Goal: Task Accomplishment & Management: Complete application form

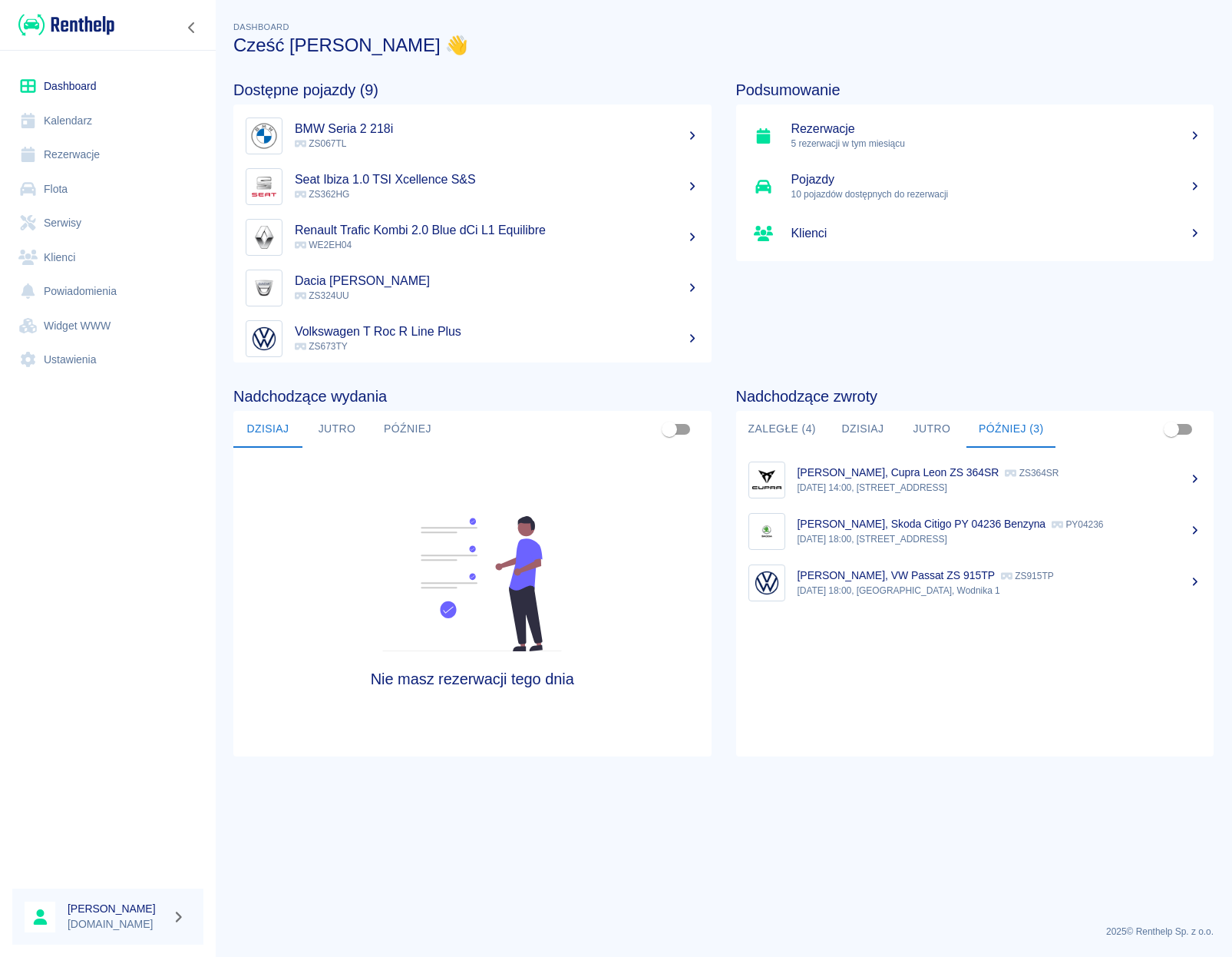
click at [98, 157] on link "Rezerwacje" at bounding box center [108, 155] width 191 height 35
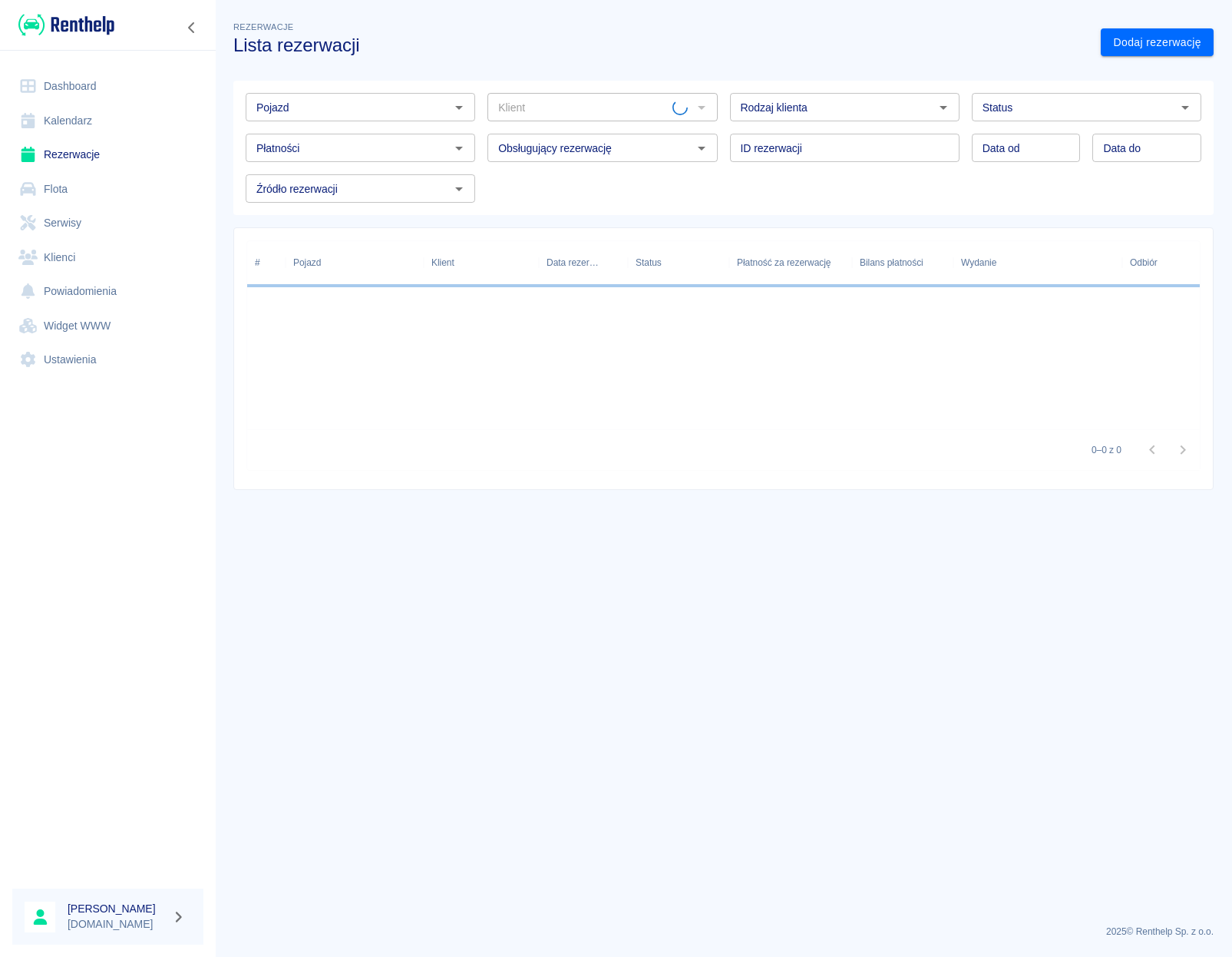
click at [382, 113] on input "Pojazd" at bounding box center [348, 106] width 195 height 19
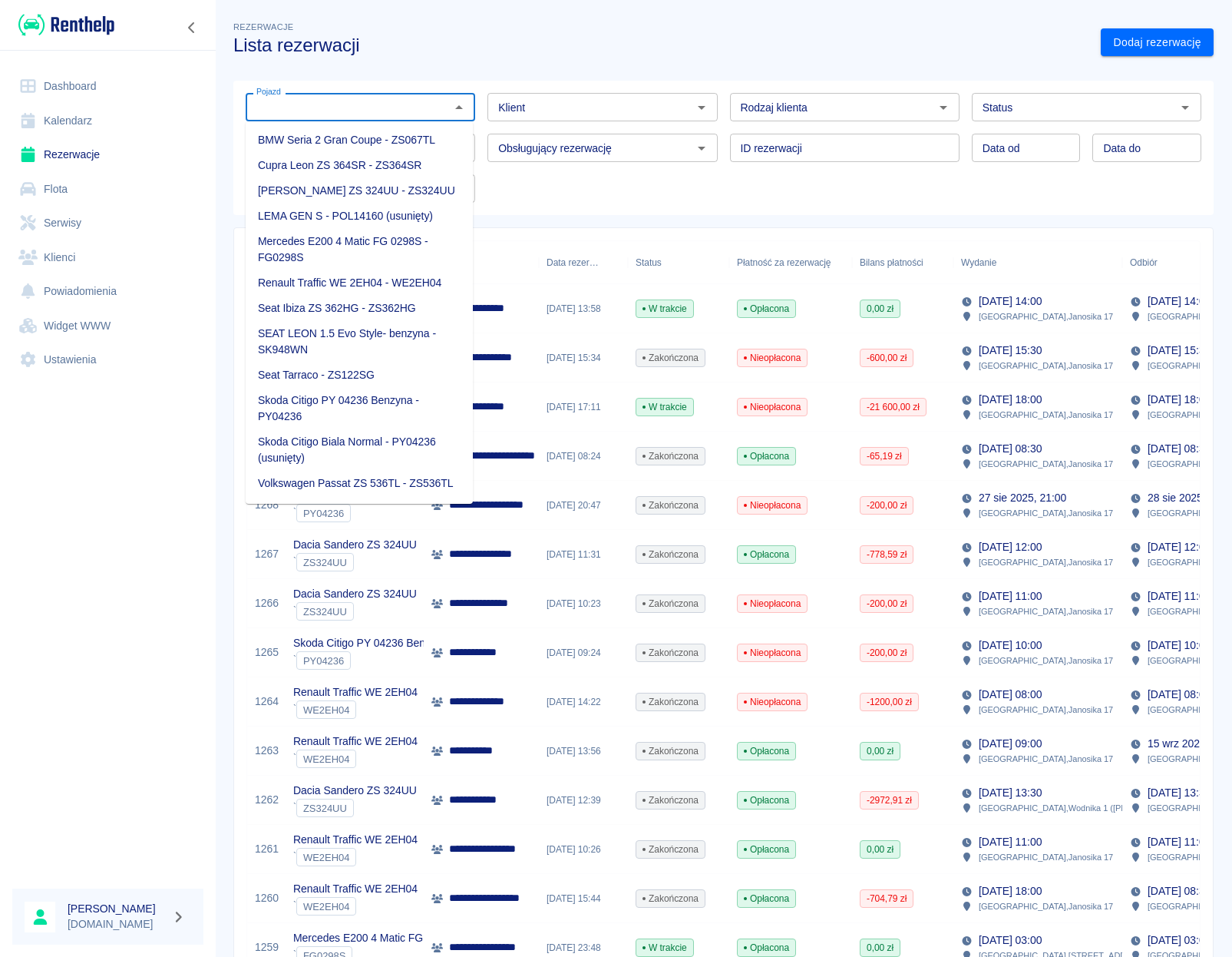
click at [369, 136] on li "BMW Seria 2 Gran Coupe - ZS067TL" at bounding box center [359, 140] width 227 height 25
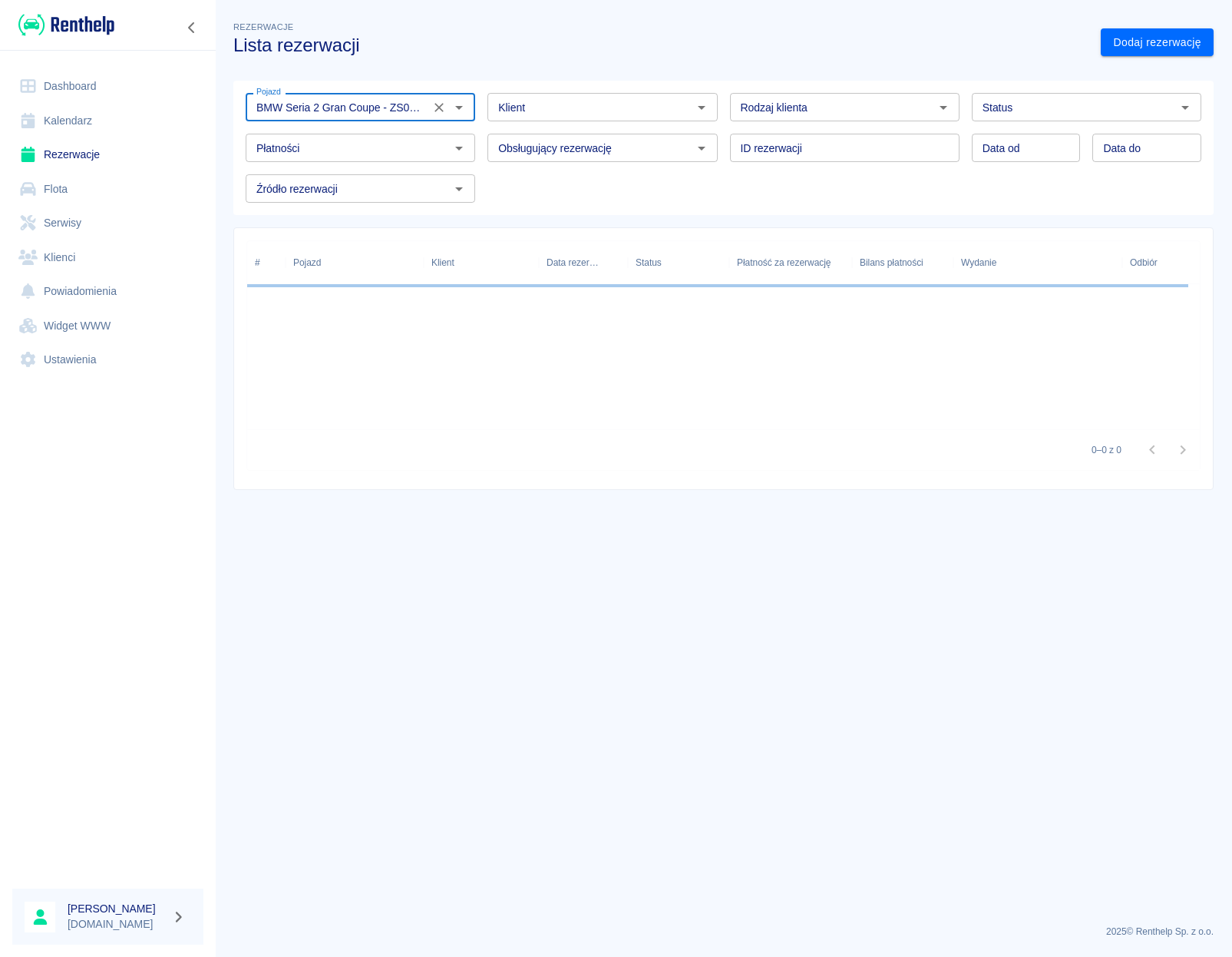
type input "BMW Seria 2 Gran Coupe - ZS067TL"
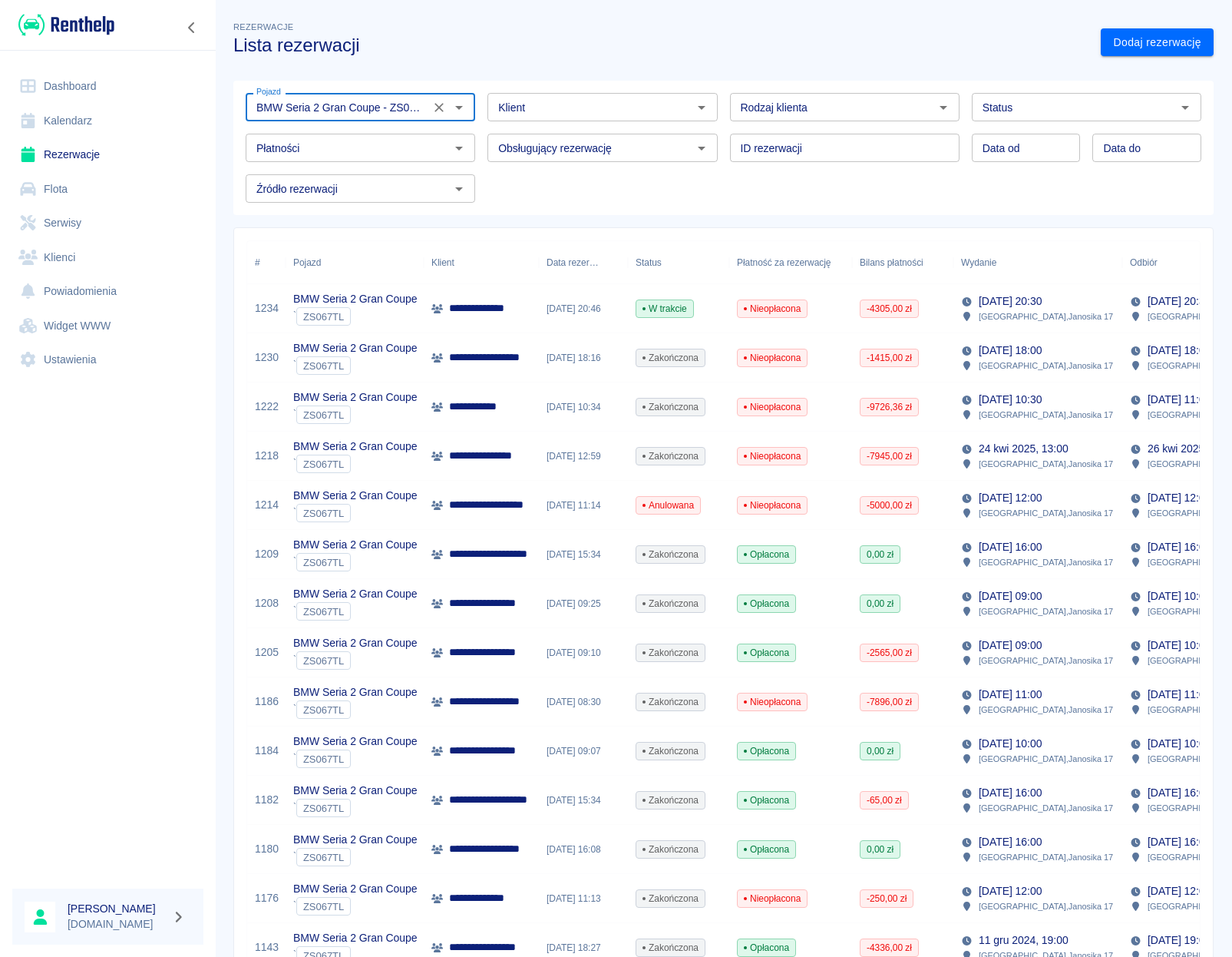
click at [495, 312] on p "**********" at bounding box center [489, 308] width 79 height 16
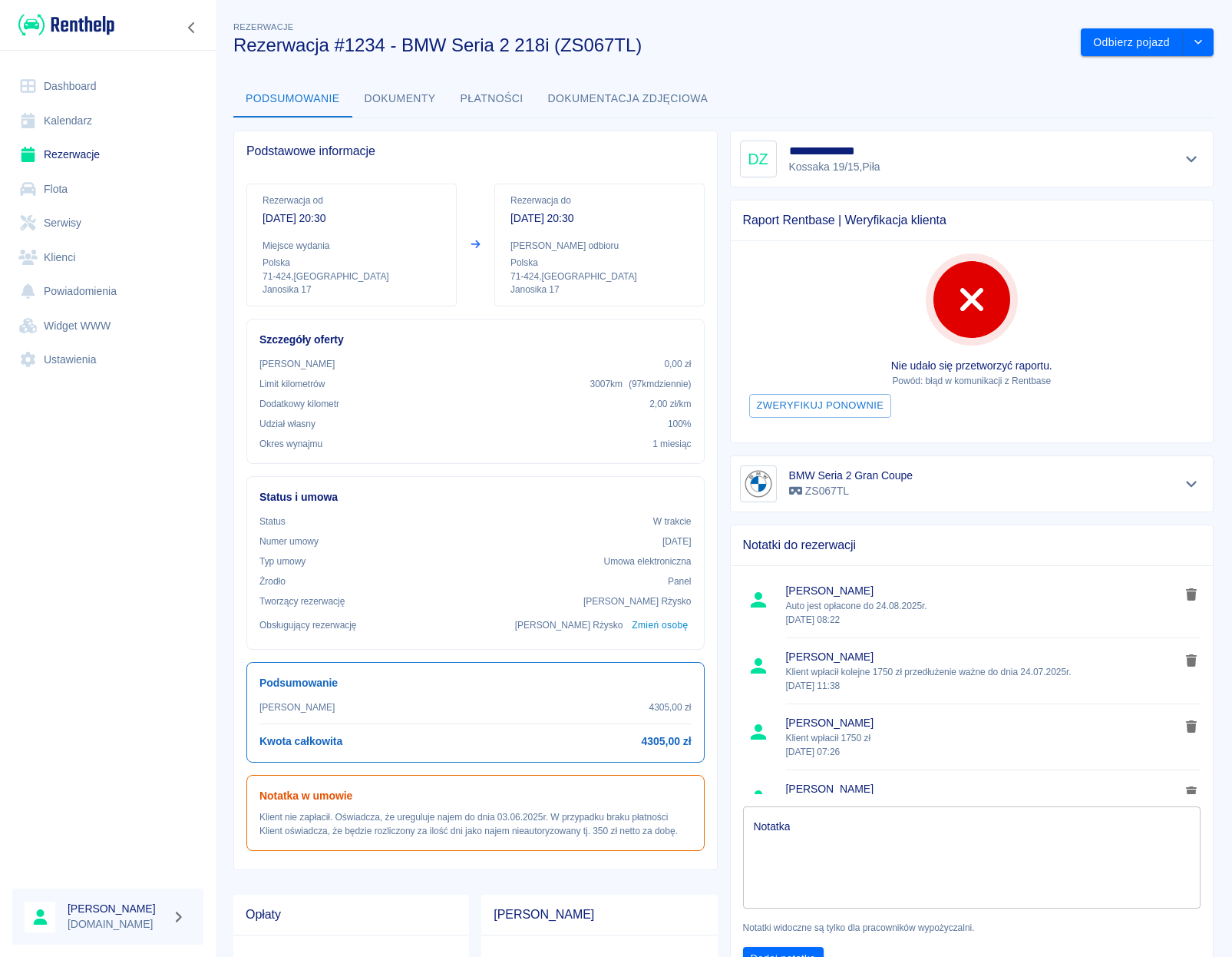
click at [418, 99] on button "Dokumenty" at bounding box center [399, 99] width 96 height 37
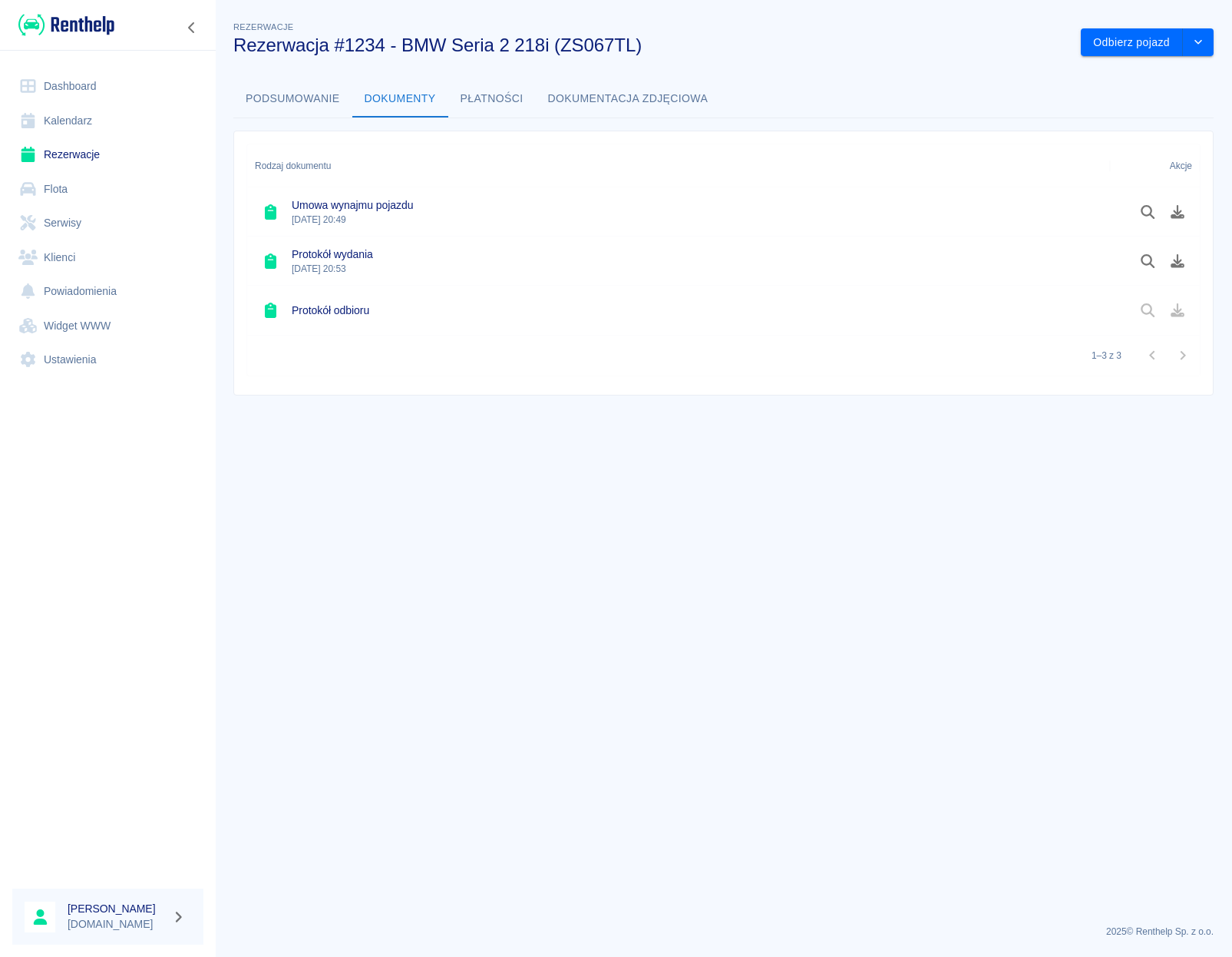
click at [66, 248] on link "Klienci" at bounding box center [108, 257] width 191 height 35
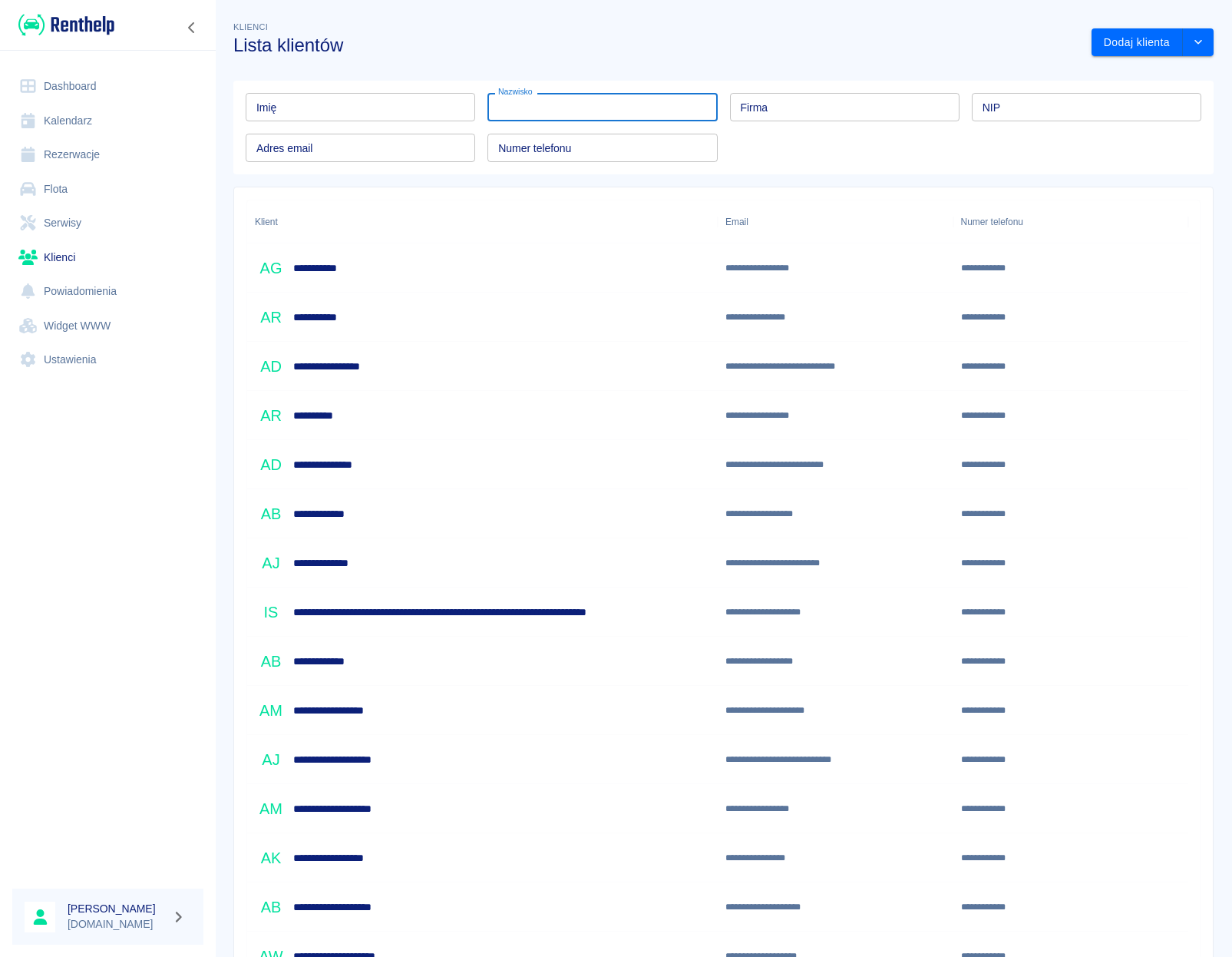
click at [539, 116] on input "Nazwisko" at bounding box center [602, 106] width 229 height 28
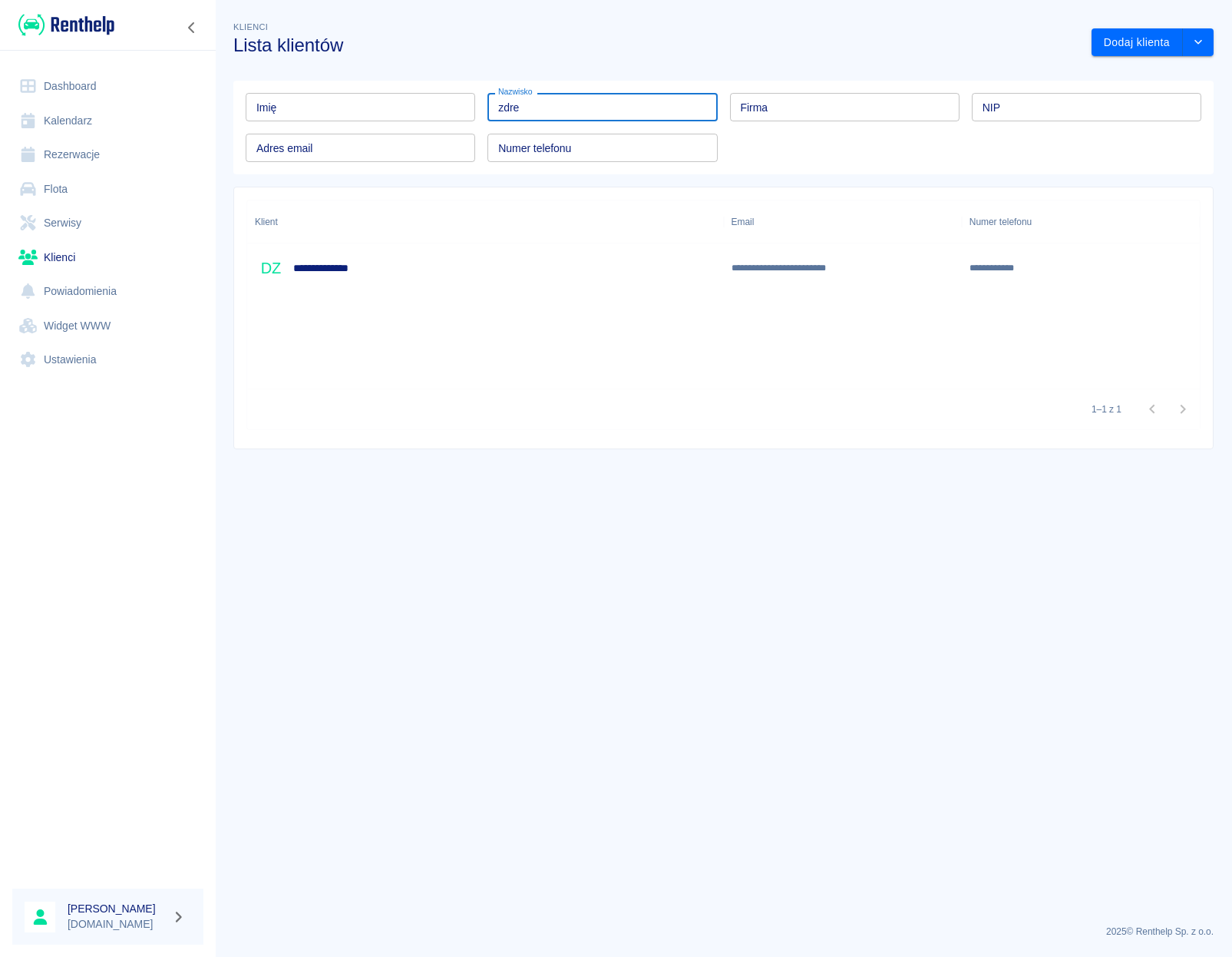
type input "zdre"
click at [378, 280] on div "**********" at bounding box center [486, 268] width 477 height 49
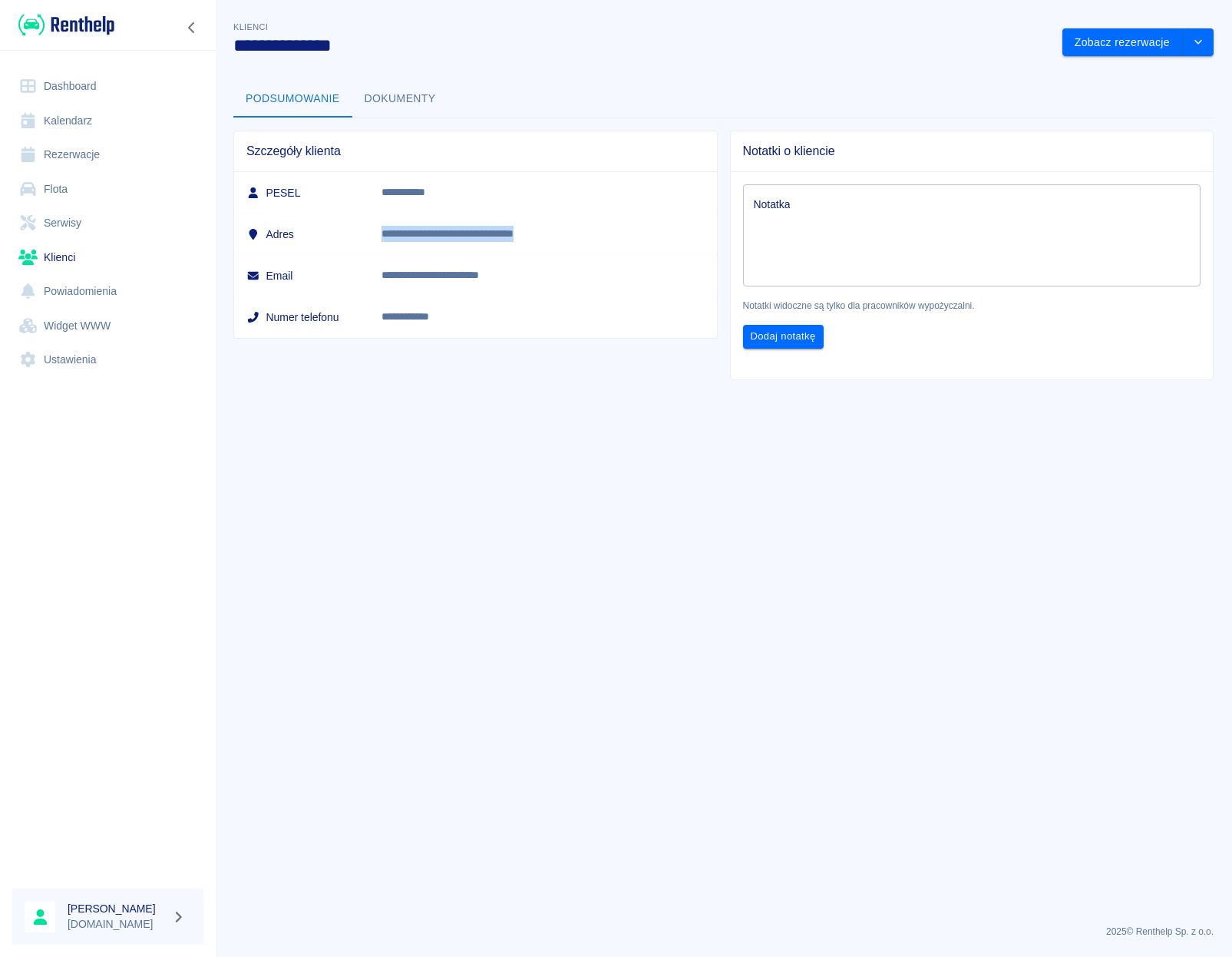
drag, startPoint x: 602, startPoint y: 234, endPoint x: 430, endPoint y: 231, distance: 172.0
click at [430, 231] on p "**********" at bounding box center [519, 234] width 276 height 16
copy p "**********"
click at [1193, 46] on icon "drop-down" at bounding box center [1199, 42] width 13 height 10
click at [1134, 76] on li "Edytuj klienta" at bounding box center [1138, 75] width 138 height 25
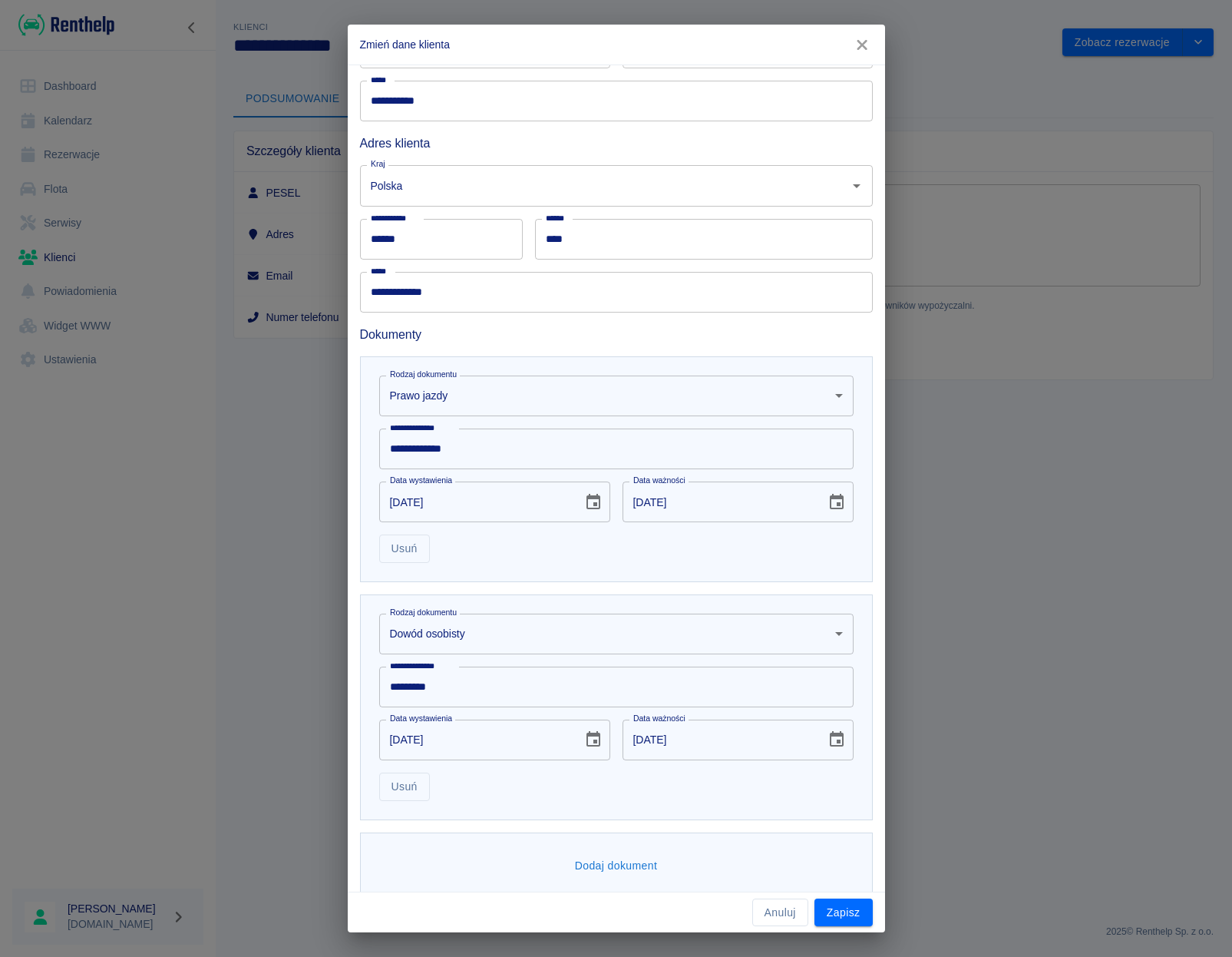
scroll to position [179, 0]
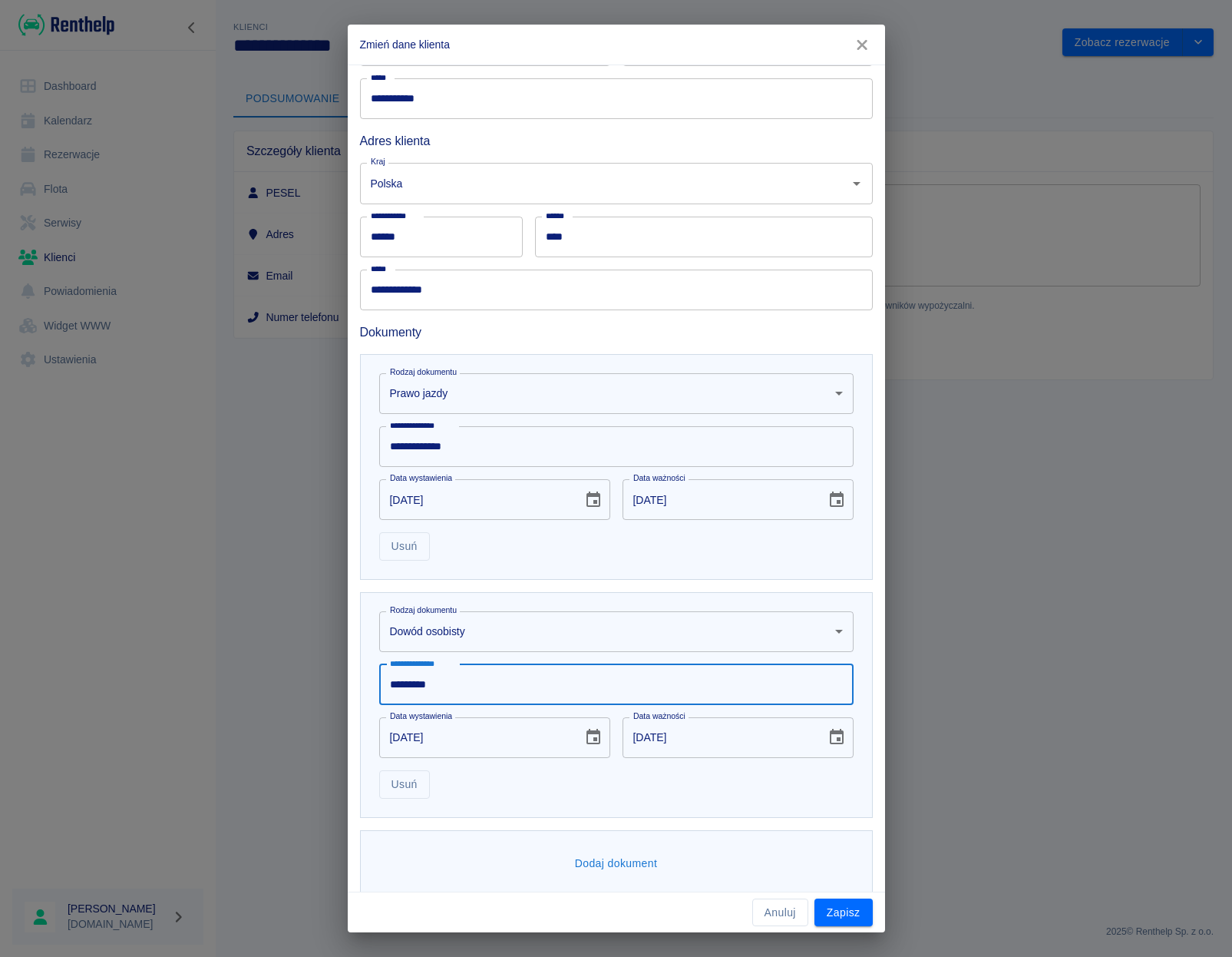
drag, startPoint x: 461, startPoint y: 684, endPoint x: 352, endPoint y: 678, distance: 109.2
click at [379, 678] on input "*********" at bounding box center [617, 684] width 475 height 41
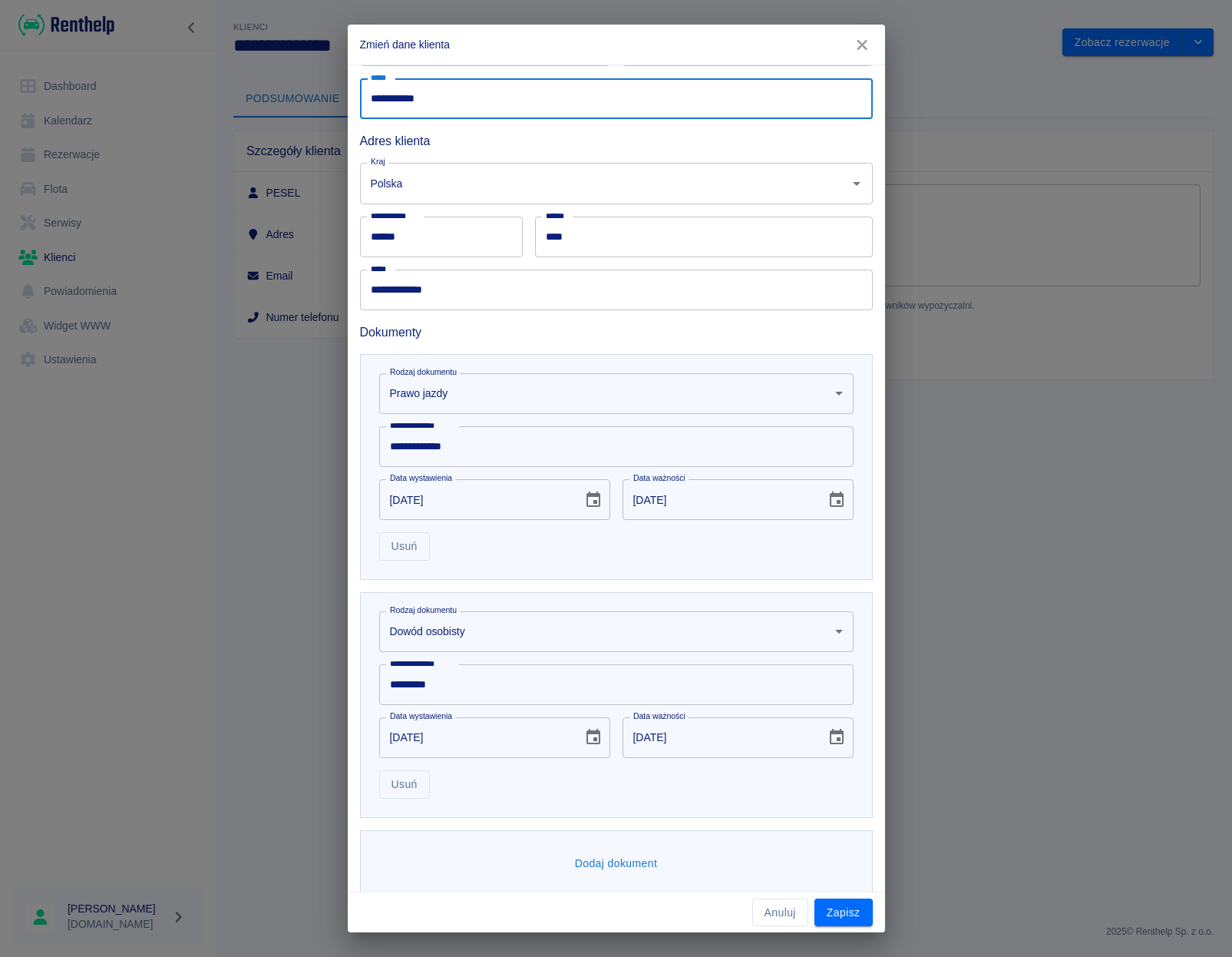
drag, startPoint x: 451, startPoint y: 100, endPoint x: 298, endPoint y: 96, distance: 153.1
click at [360, 96] on input "**********" at bounding box center [617, 98] width 513 height 41
click at [773, 902] on button "Anuluj" at bounding box center [781, 912] width 56 height 28
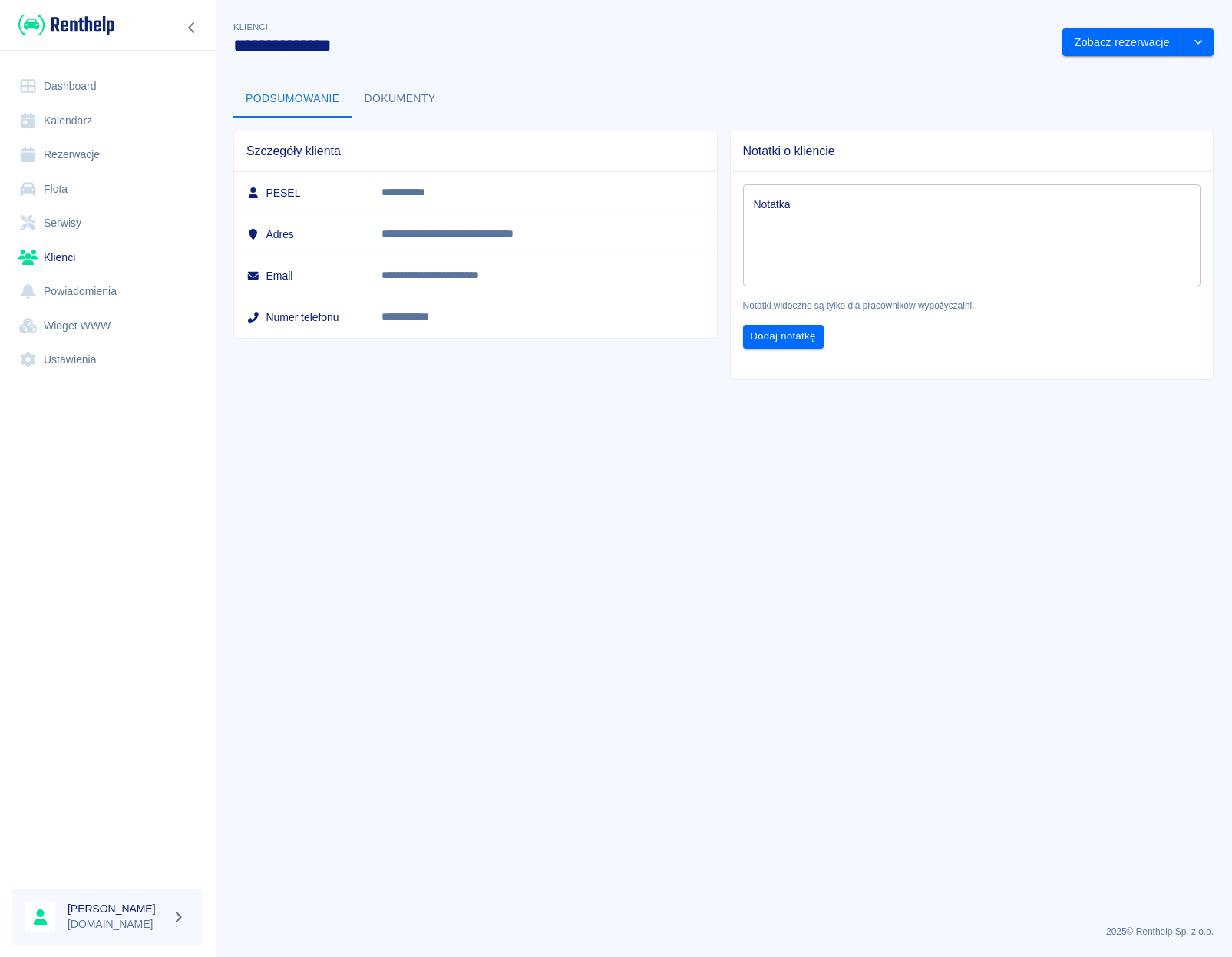
click at [96, 155] on link "Rezerwacje" at bounding box center [108, 155] width 191 height 35
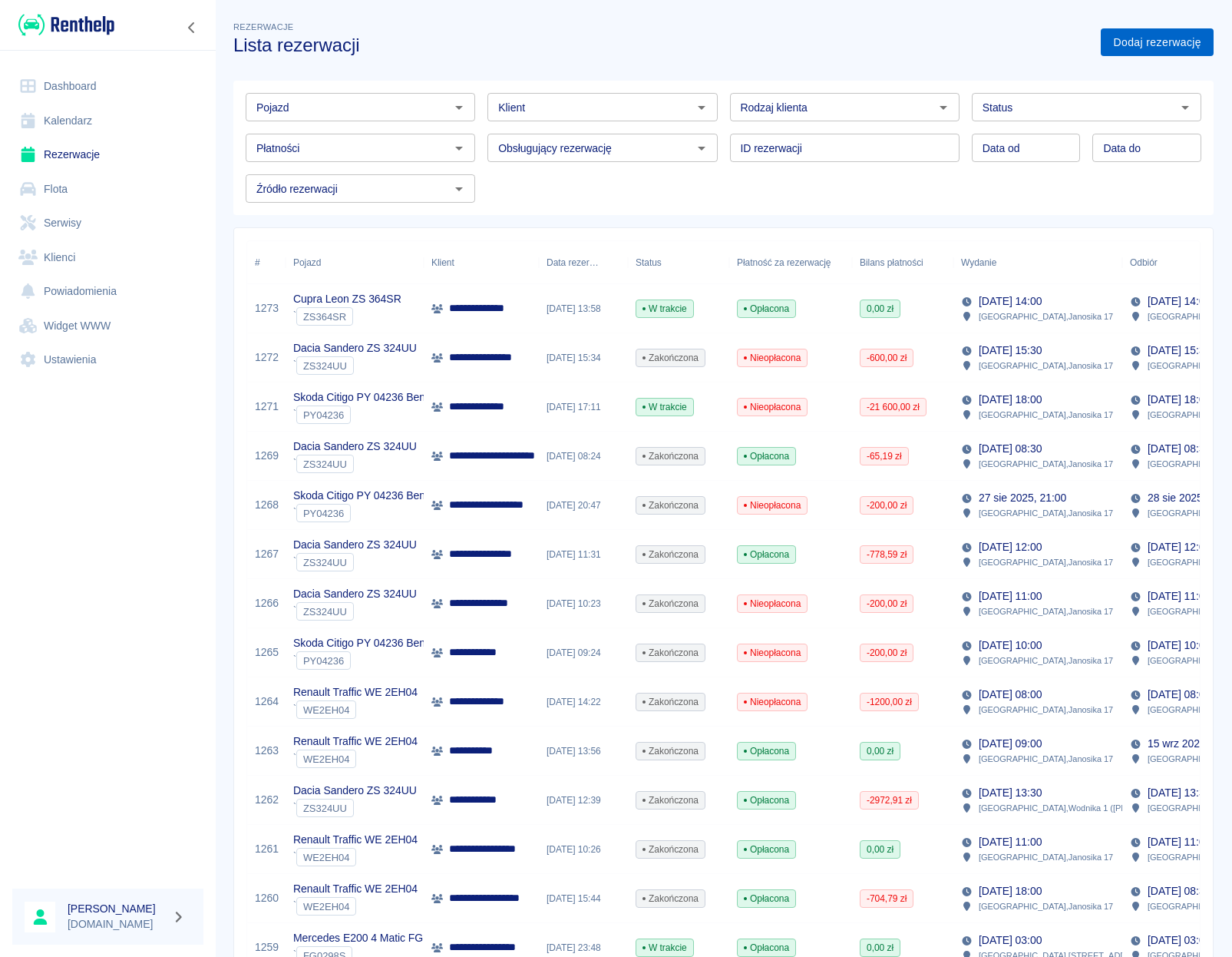
click at [1129, 55] on link "Dodaj rezerwację" at bounding box center [1157, 42] width 113 height 28
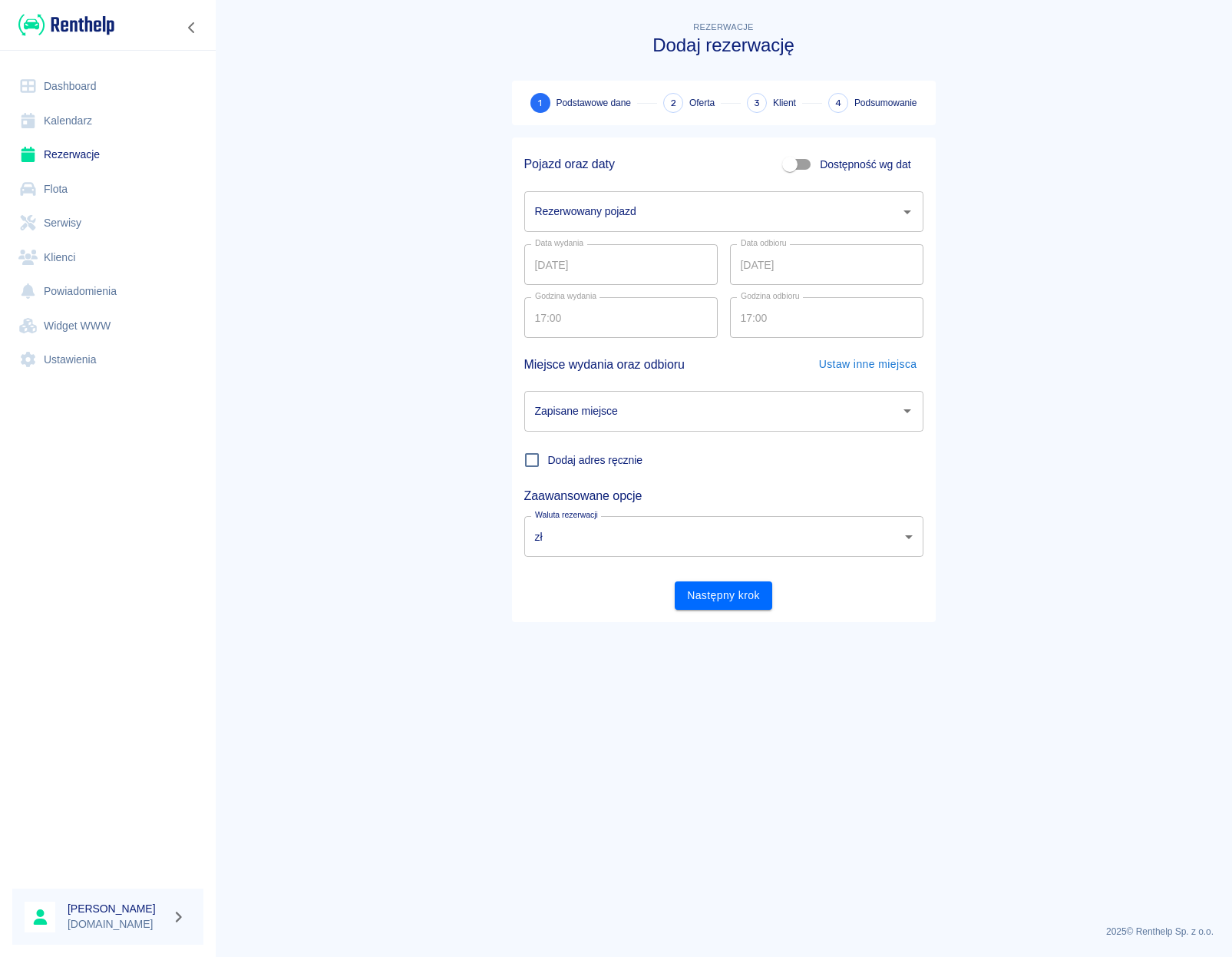
click at [731, 195] on div "Rezerwowany pojazd" at bounding box center [723, 211] width 399 height 41
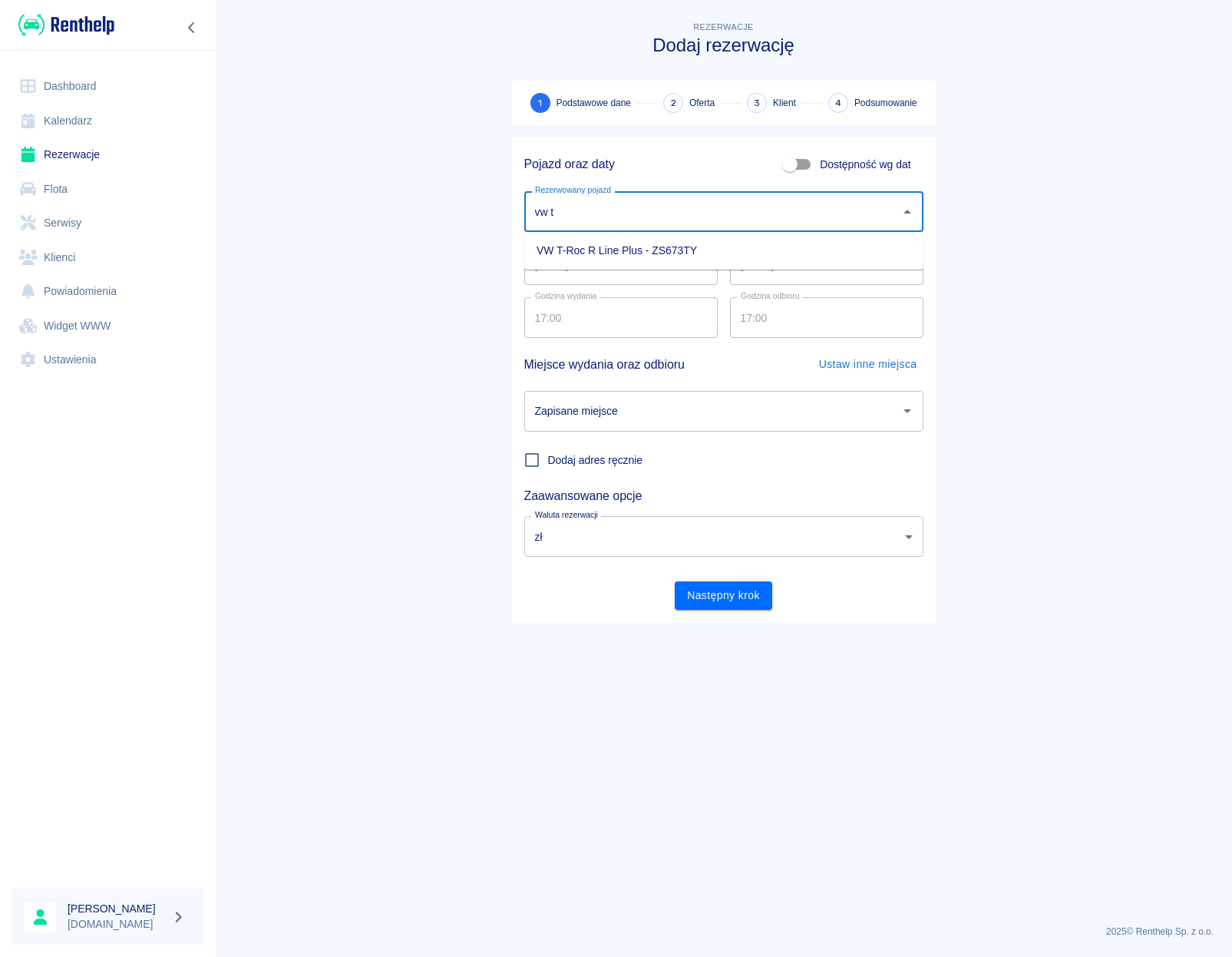
click at [684, 248] on li "VW T-Roc R Line Plus - ZS673TY" at bounding box center [723, 251] width 399 height 25
type input "VW T-Roc R Line Plus - ZS673TY"
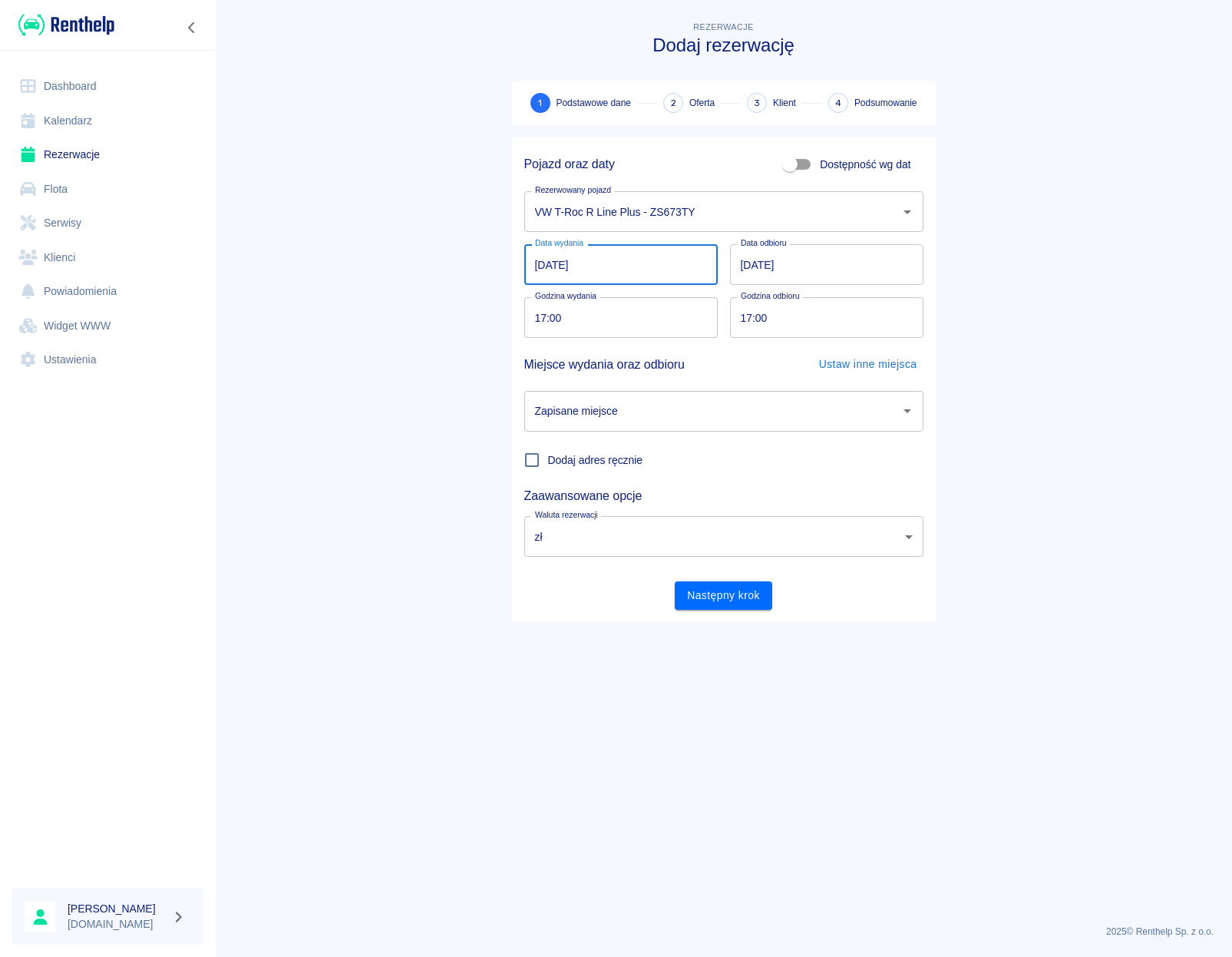
click at [661, 259] on input "[DATE]" at bounding box center [621, 264] width 194 height 41
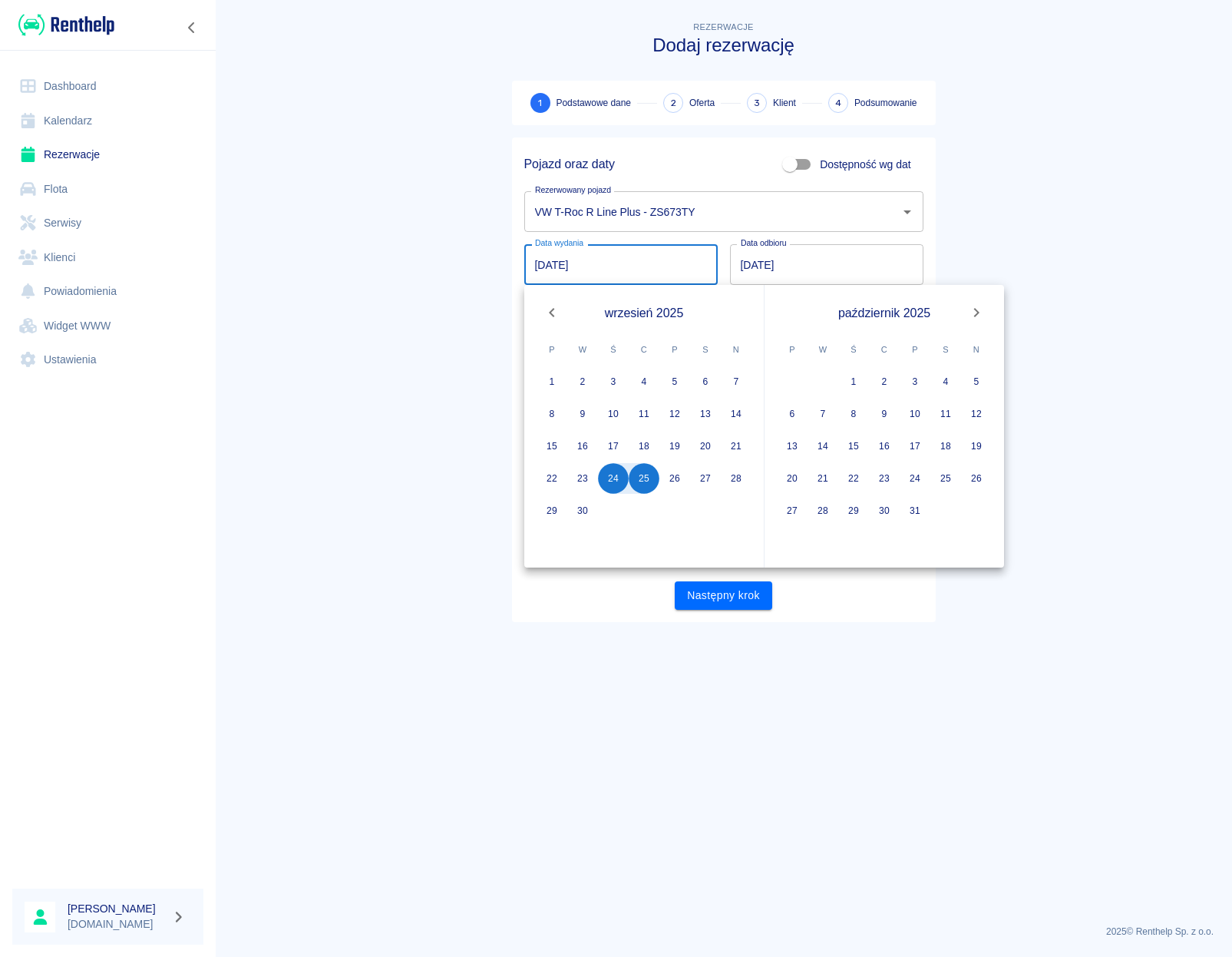
click at [607, 492] on div "24" at bounding box center [613, 478] width 31 height 31
click at [611, 482] on button "24" at bounding box center [613, 478] width 31 height 31
click at [917, 483] on button "24" at bounding box center [915, 478] width 31 height 31
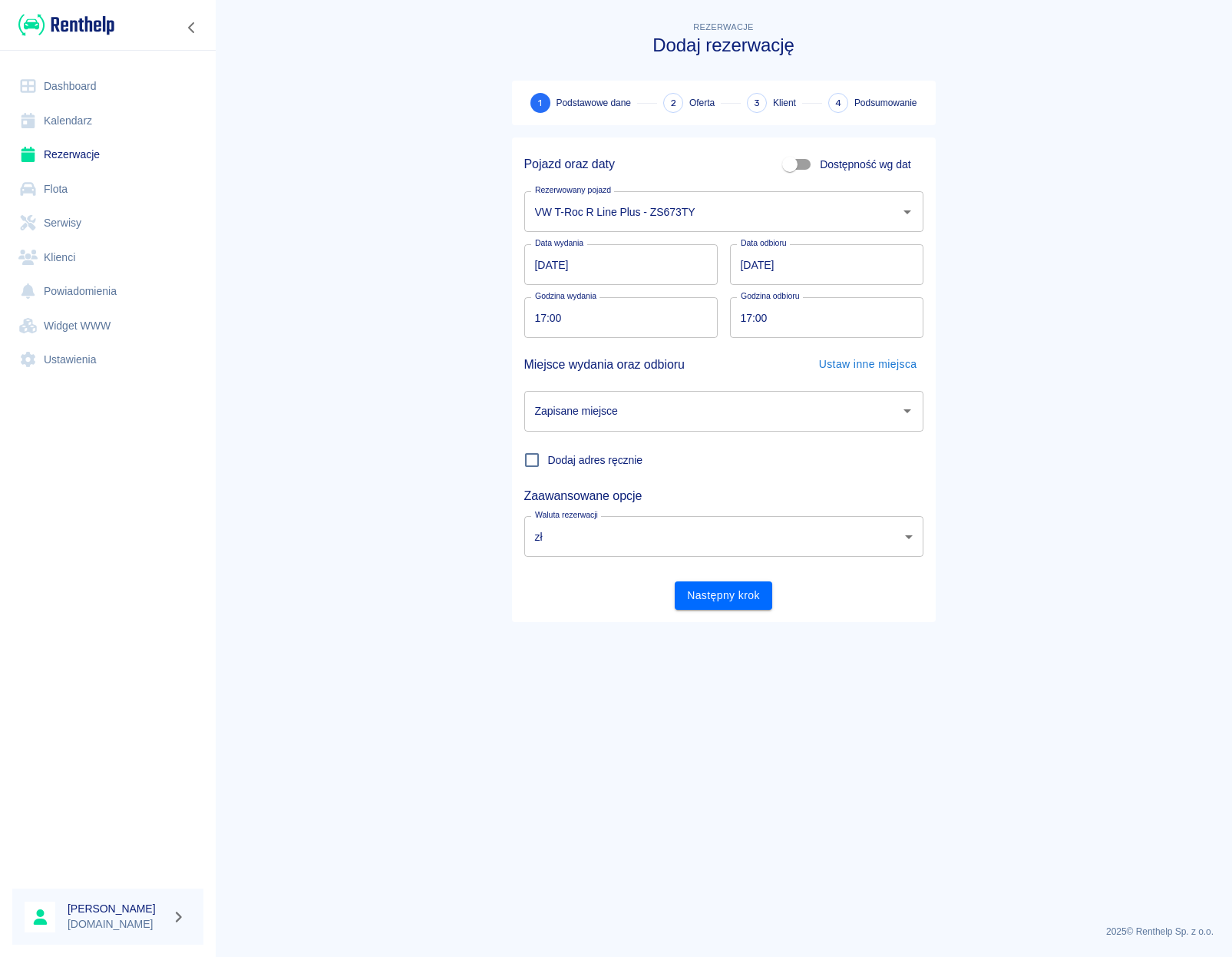
type input "[DATE]"
click at [613, 420] on input "Zapisane miejsce" at bounding box center [712, 411] width 362 height 27
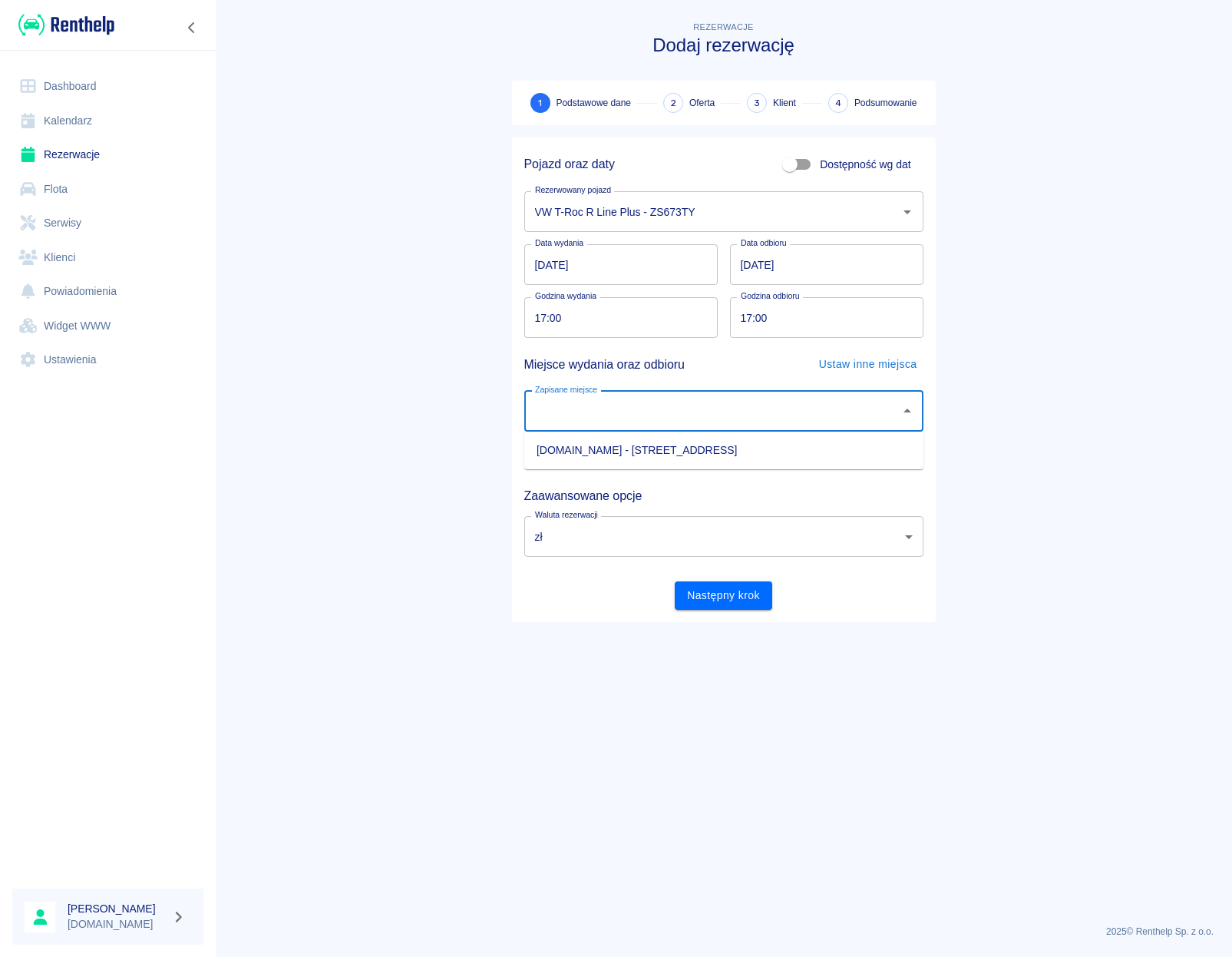
click at [593, 442] on li "[DOMAIN_NAME] - [STREET_ADDRESS]" at bounding box center [723, 450] width 399 height 25
type input "[DOMAIN_NAME] - [STREET_ADDRESS]"
click at [711, 592] on button "Następny krok" at bounding box center [723, 595] width 97 height 28
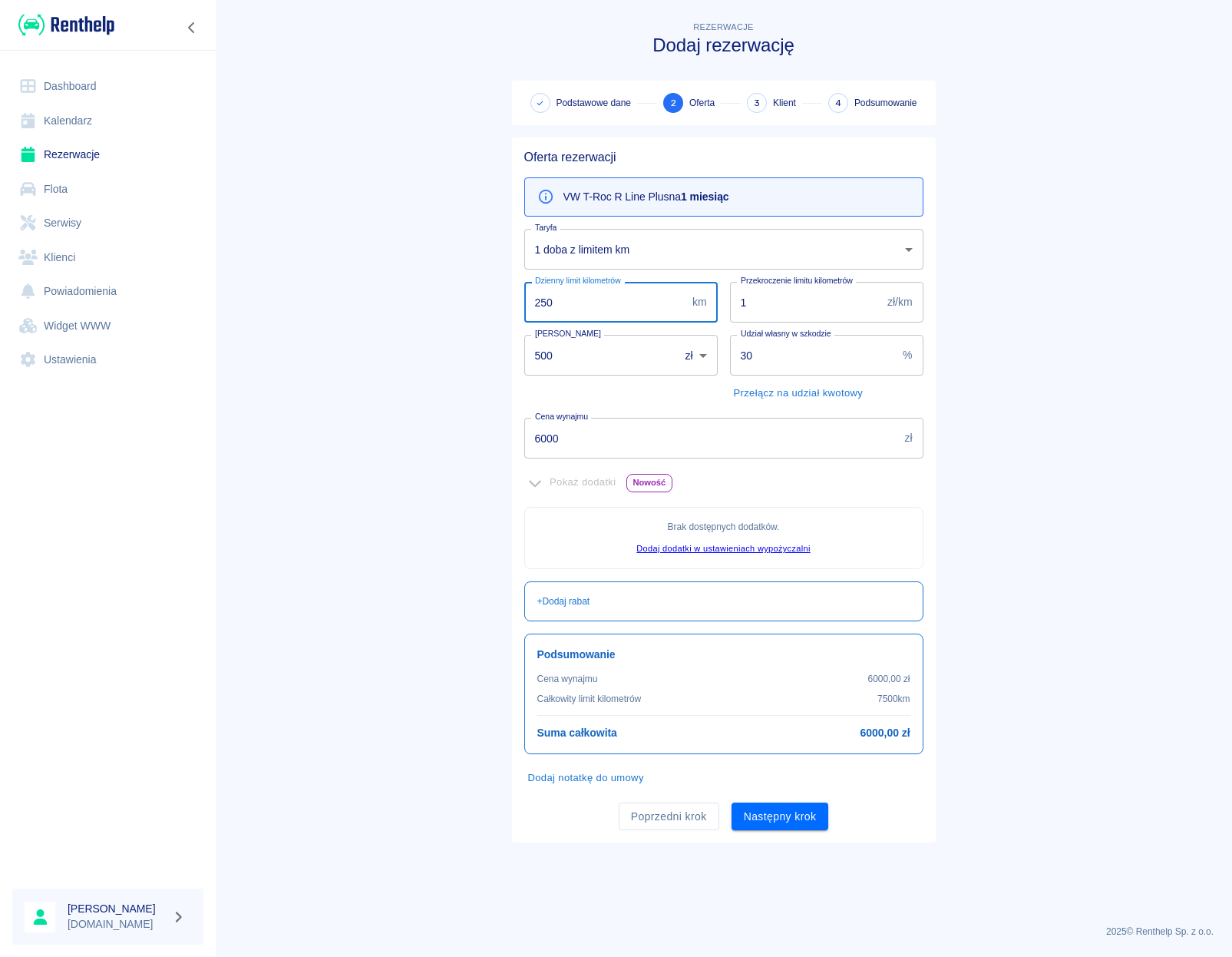
drag, startPoint x: 563, startPoint y: 312, endPoint x: 463, endPoint y: 301, distance: 100.6
click at [524, 301] on input "250" at bounding box center [605, 302] width 162 height 41
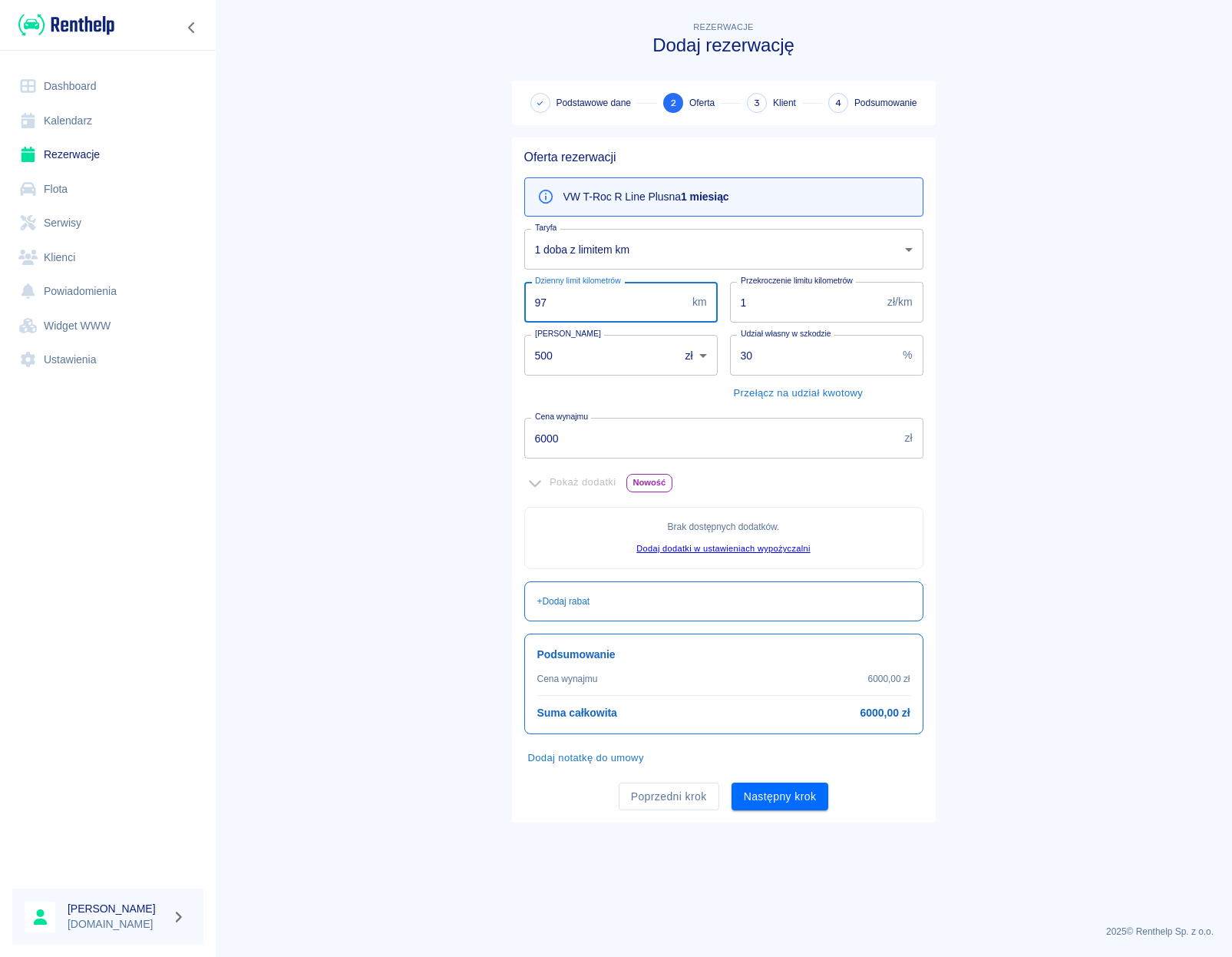
type input "97"
click at [399, 312] on main "Rezerwacje Dodaj rezerwację Podstawowe dane 2 Oferta 3 Klient 4 Podsumowanie Of…" at bounding box center [723, 465] width 1017 height 893
click at [787, 294] on input "1" at bounding box center [806, 302] width 152 height 41
click at [780, 293] on input "1" at bounding box center [806, 302] width 152 height 41
click at [778, 301] on input "1" at bounding box center [806, 302] width 152 height 41
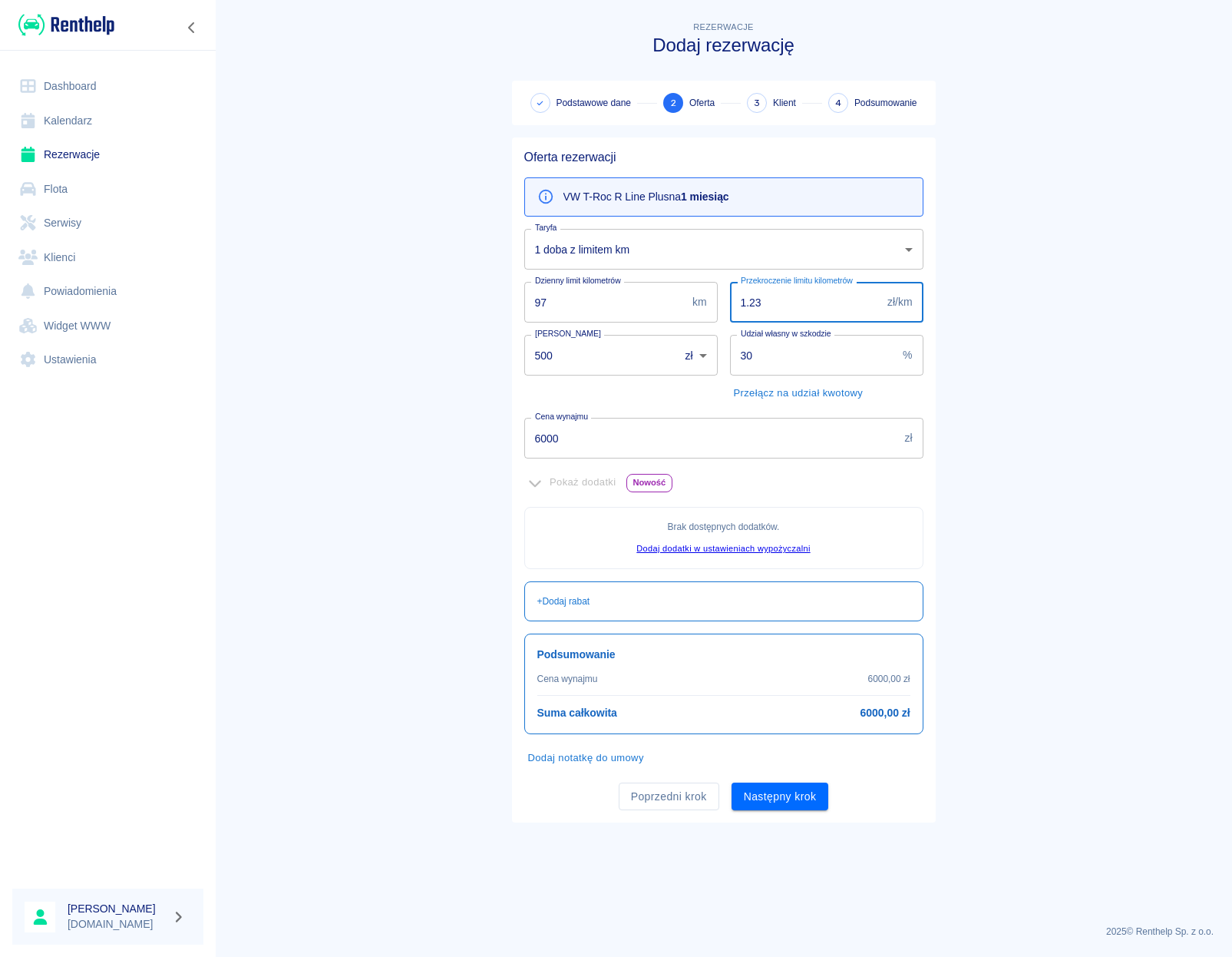
type input "1.23"
drag, startPoint x: 563, startPoint y: 358, endPoint x: 467, endPoint y: 344, distance: 97.0
click at [524, 343] on input "500" at bounding box center [596, 355] width 145 height 41
type input "0"
click at [451, 334] on main "Rezerwacje Dodaj rezerwację Podstawowe dane 2 Oferta 3 Klient 4 Podsumowanie Of…" at bounding box center [723, 465] width 1017 height 893
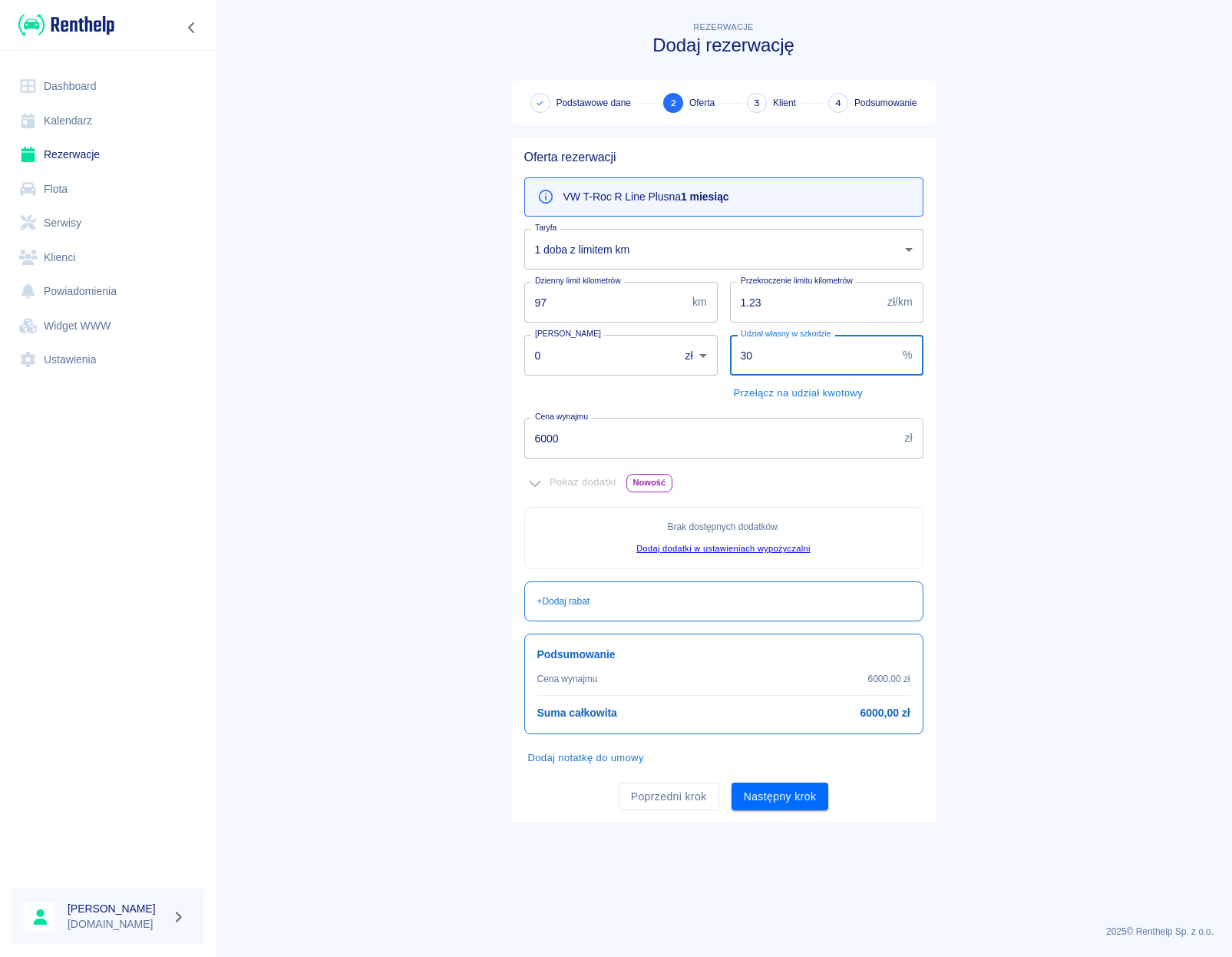
drag, startPoint x: 758, startPoint y: 358, endPoint x: 706, endPoint y: 357, distance: 52.0
click at [731, 357] on input "30" at bounding box center [814, 355] width 167 height 41
type input "100"
click at [452, 296] on main "Rezerwacje Dodaj rezerwację Podstawowe dane 2 Oferta 3 Klient 4 Podsumowanie Of…" at bounding box center [723, 465] width 1017 height 893
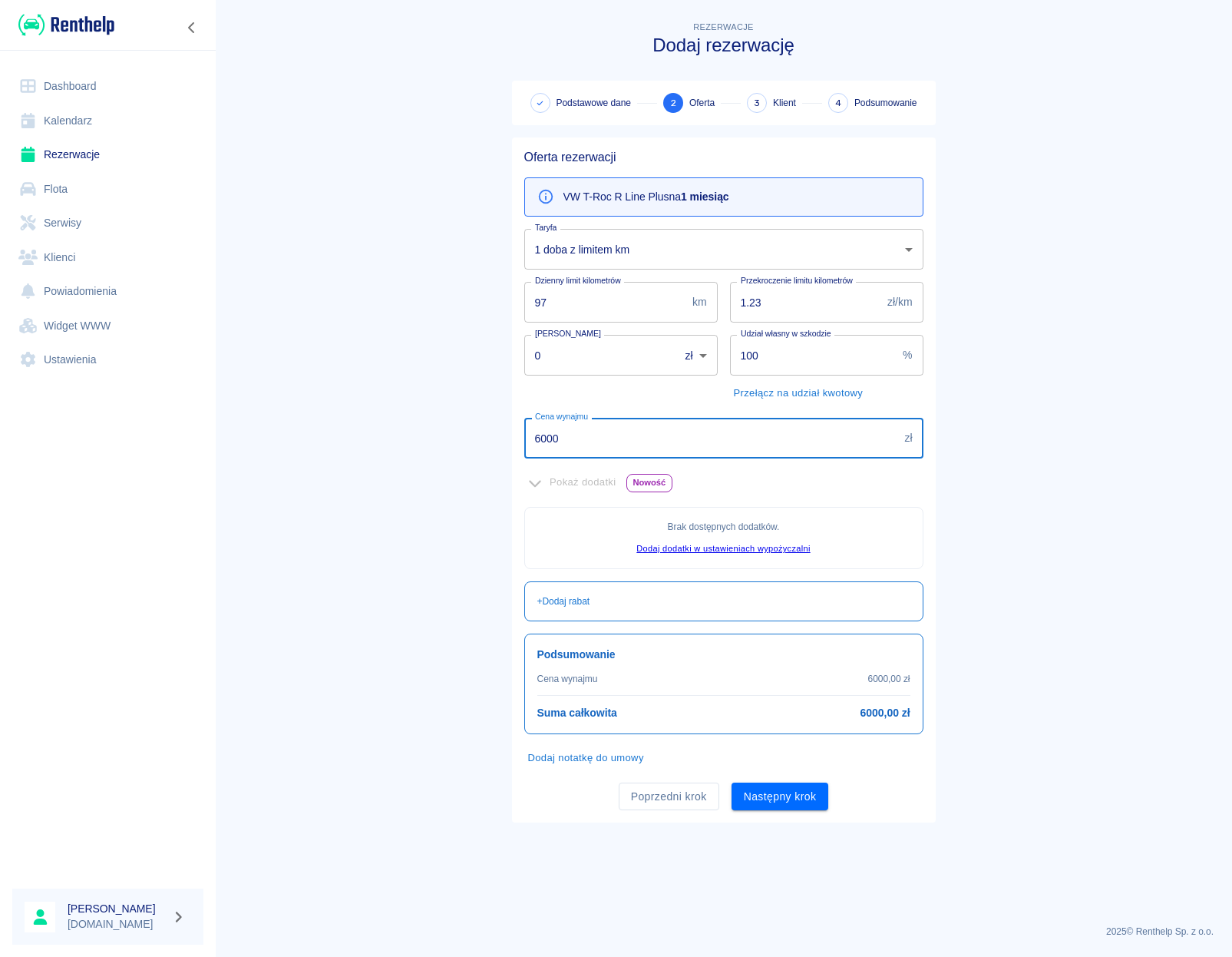
drag, startPoint x: 572, startPoint y: 444, endPoint x: 470, endPoint y: 437, distance: 102.2
click at [524, 436] on input "6000" at bounding box center [712, 438] width 375 height 41
type input "3235"
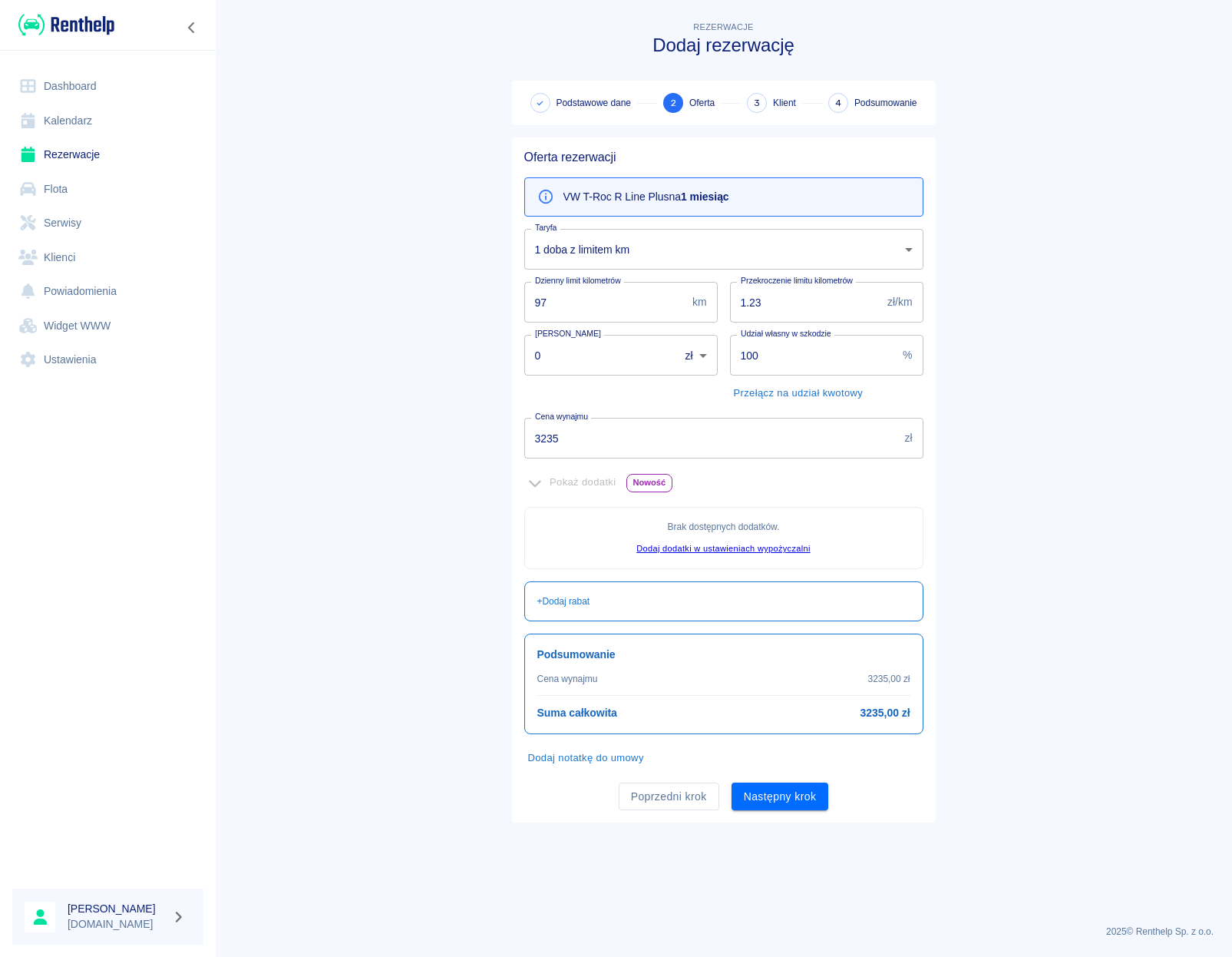
click at [486, 413] on main "Rezerwacje Dodaj rezerwację Podstawowe dane 2 Oferta 3 Klient 4 Podsumowanie Of…" at bounding box center [723, 465] width 1017 height 893
click at [593, 764] on button "Dodaj notatkę do umowy" at bounding box center [586, 758] width 124 height 24
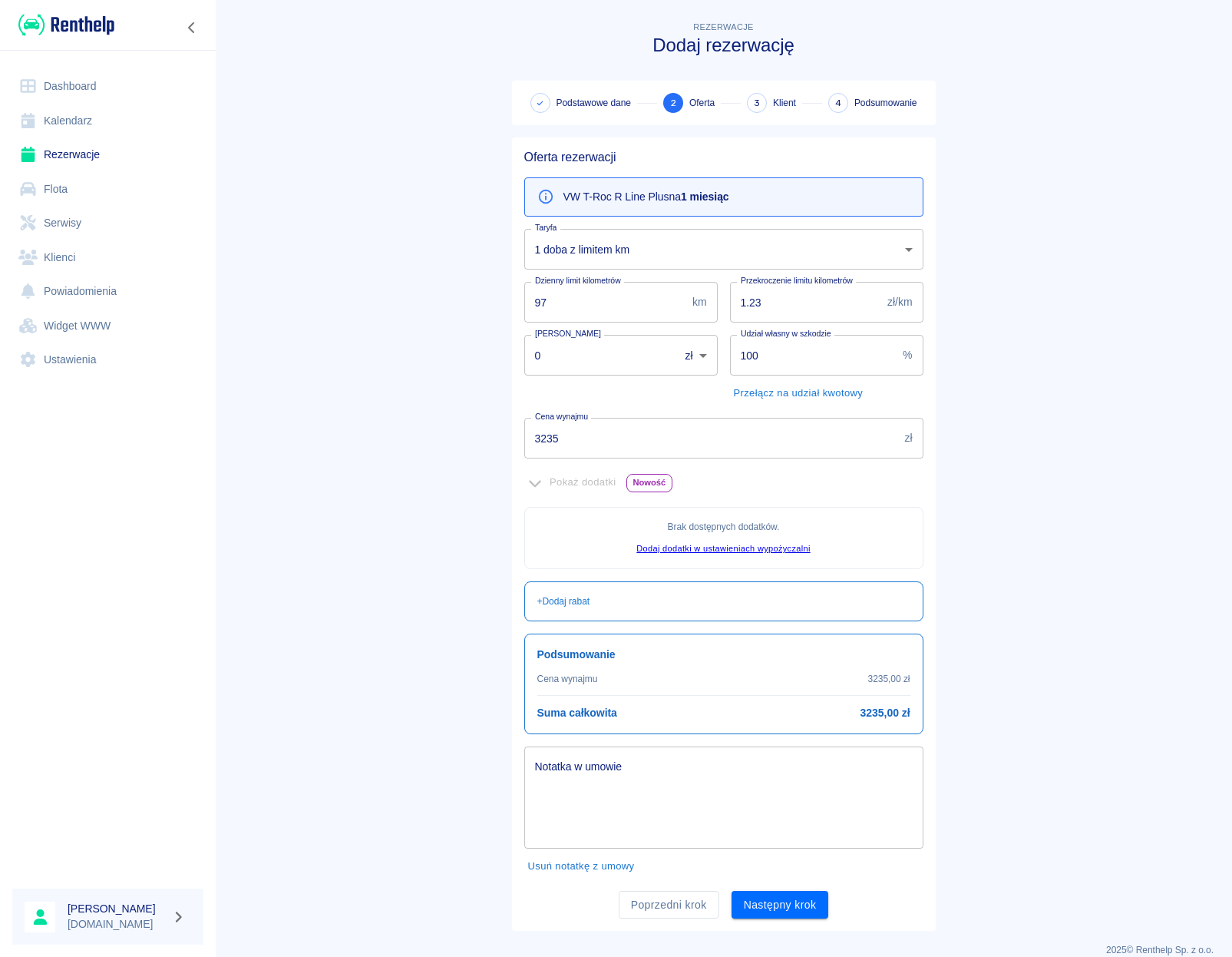
click at [581, 780] on textarea "Notatka w umowie" at bounding box center [723, 798] width 378 height 76
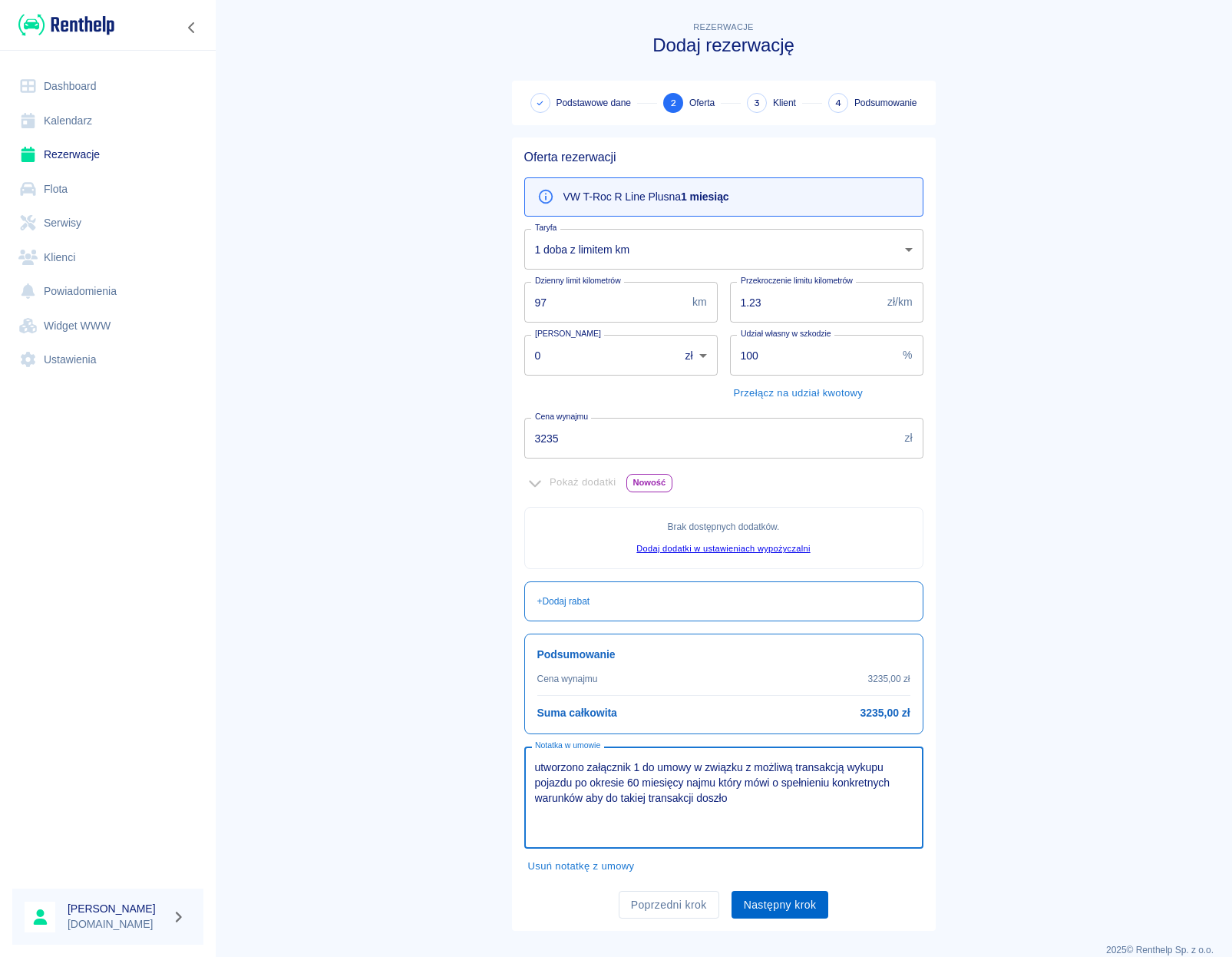
type textarea "utworzono załącznik 1 do umowy w związku z możliwą transakcją wykupu pojazdu po…"
click at [788, 912] on button "Następny krok" at bounding box center [780, 904] width 97 height 28
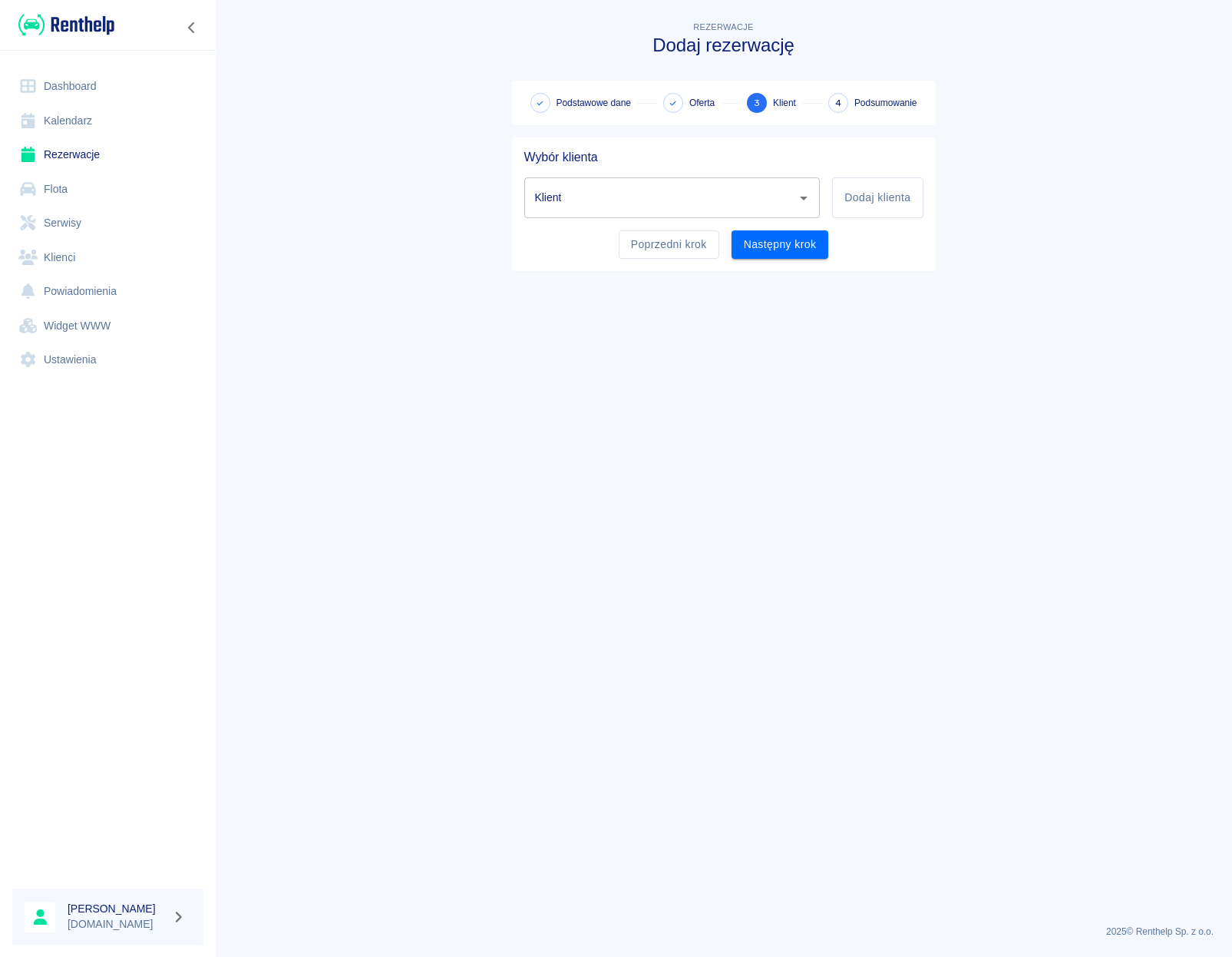
click at [742, 195] on input "Klient" at bounding box center [661, 198] width 259 height 27
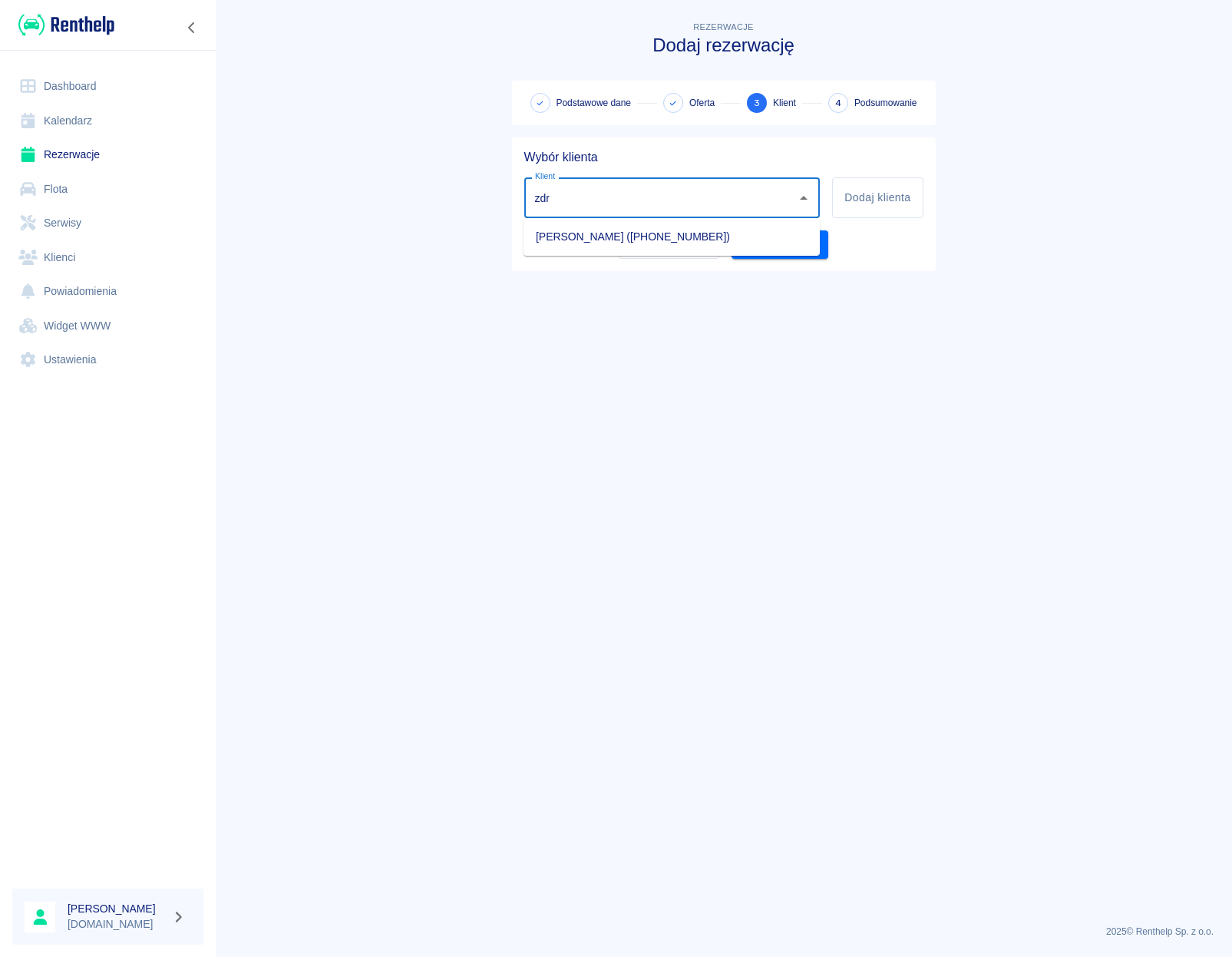
click at [666, 244] on li "[PERSON_NAME] ([PHONE_NUMBER])" at bounding box center [672, 237] width 297 height 25
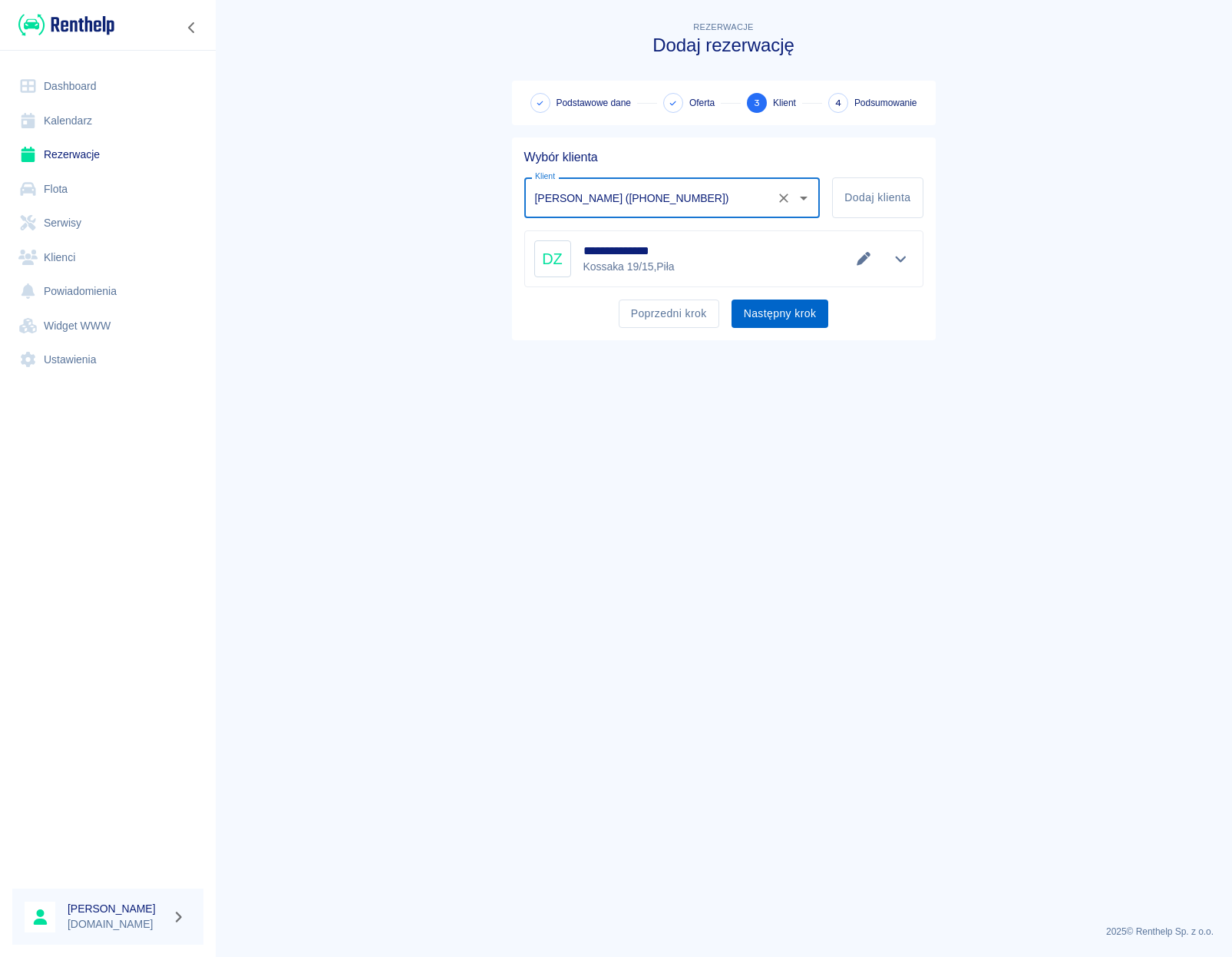
type input "[PERSON_NAME] ([PHONE_NUMBER])"
click at [774, 307] on button "Następny krok" at bounding box center [780, 313] width 97 height 28
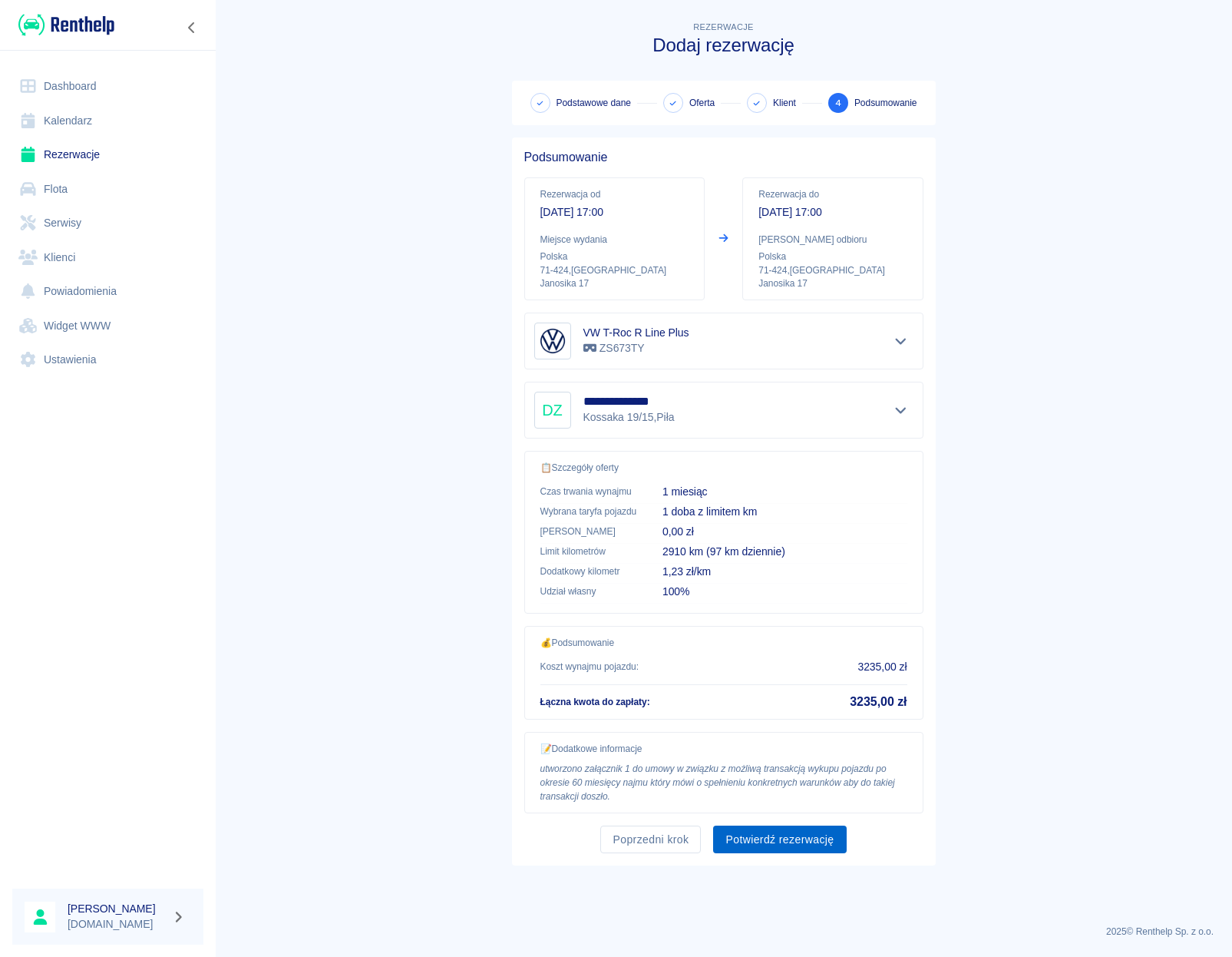
click at [773, 833] on button "Potwierdź rezerwację" at bounding box center [780, 839] width 133 height 28
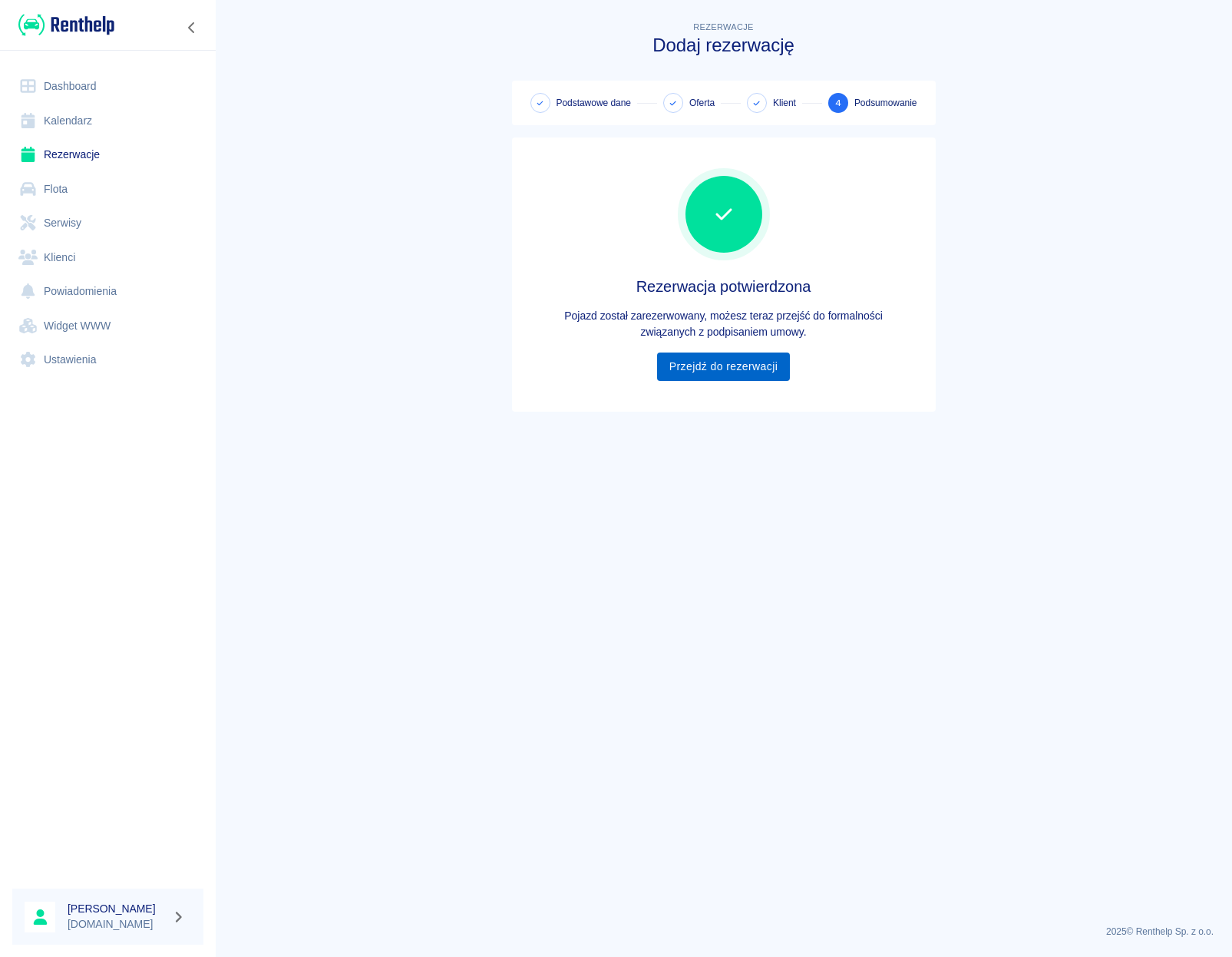
click at [735, 363] on link "Przejdź do rezerwacji" at bounding box center [723, 366] width 133 height 28
click at [719, 365] on link "Przejdź do rezerwacji" at bounding box center [723, 366] width 133 height 28
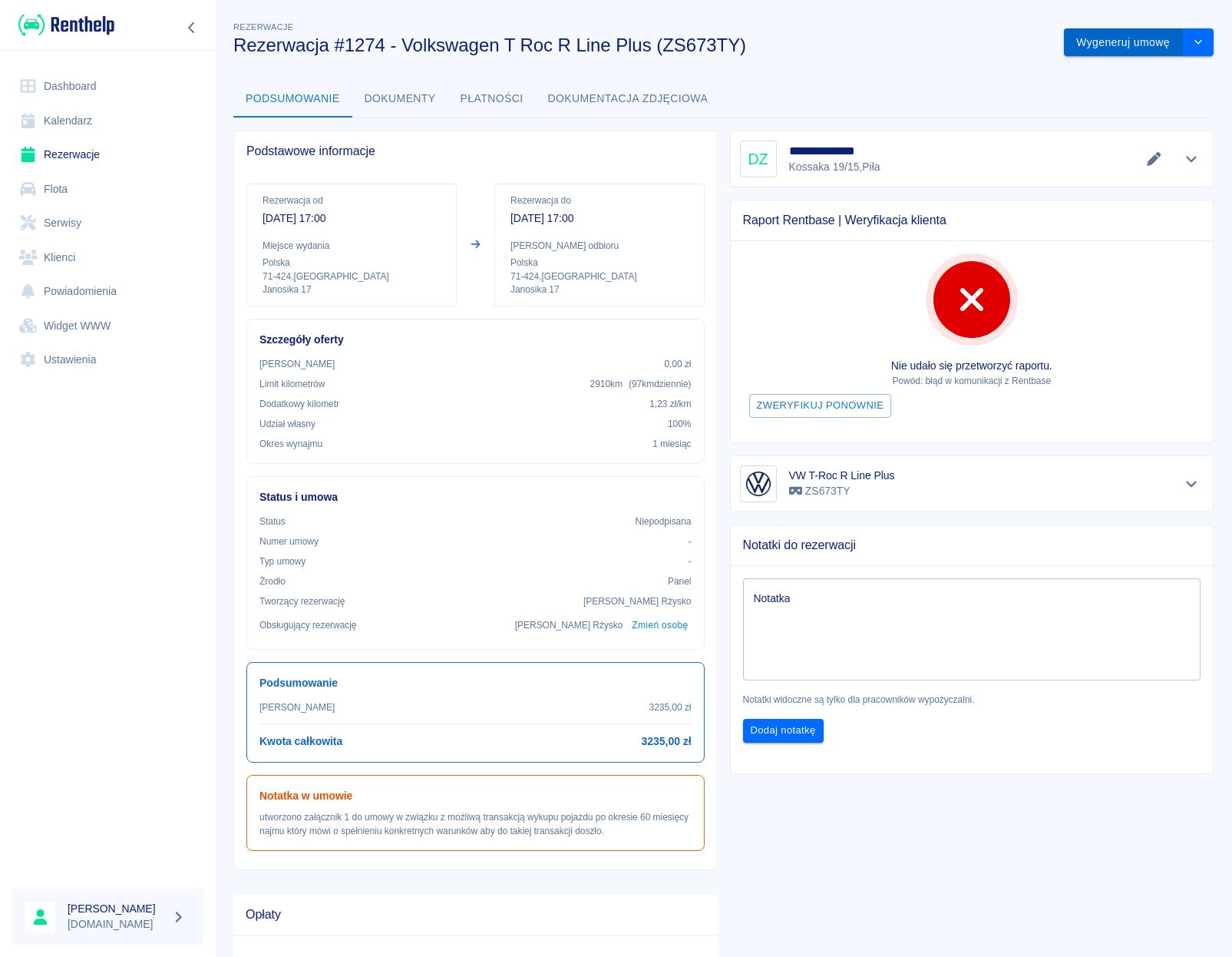
click at [1121, 50] on button "Wygeneruj umowę" at bounding box center [1124, 42] width 119 height 28
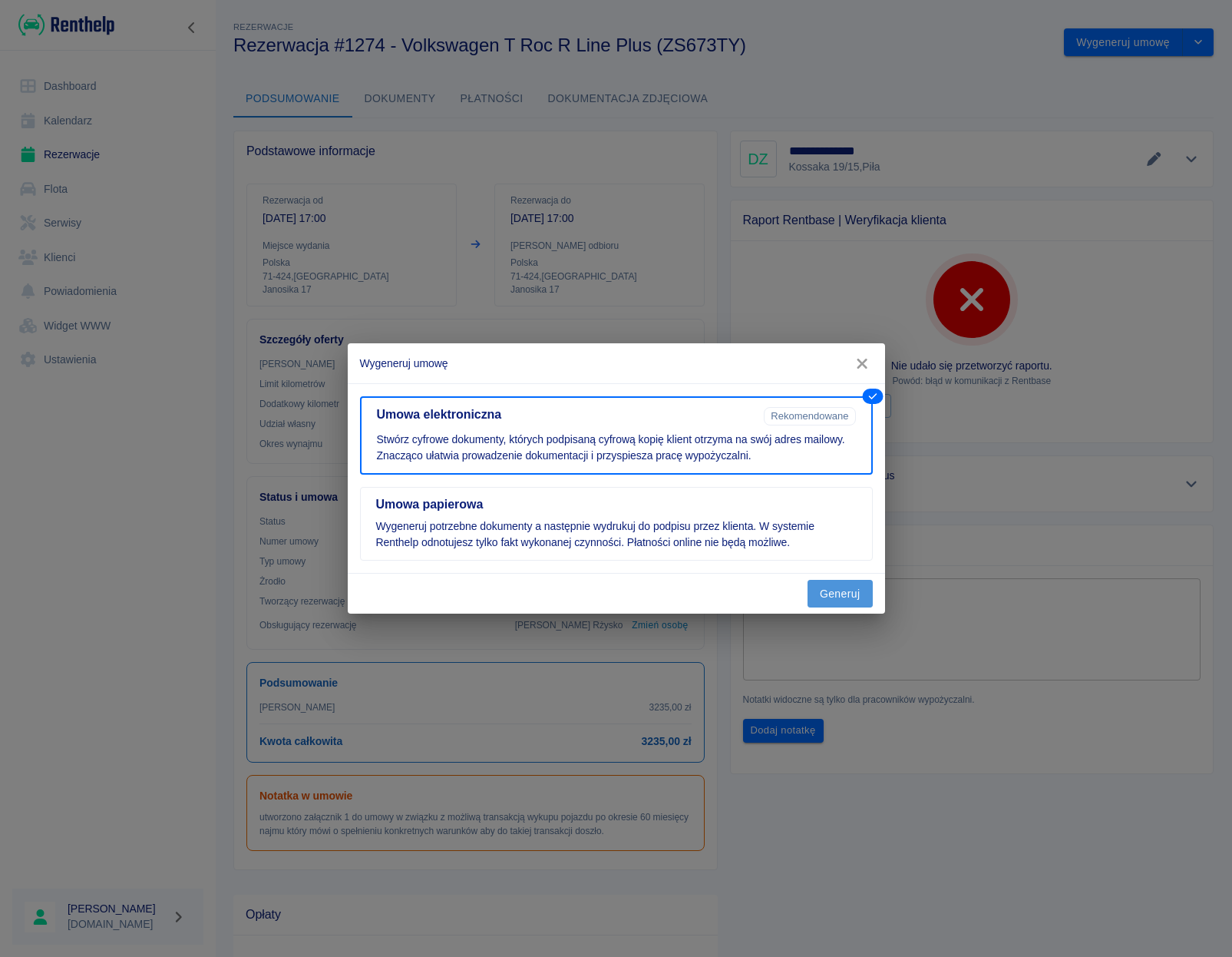
click at [835, 586] on button "Generuj" at bounding box center [841, 593] width 66 height 28
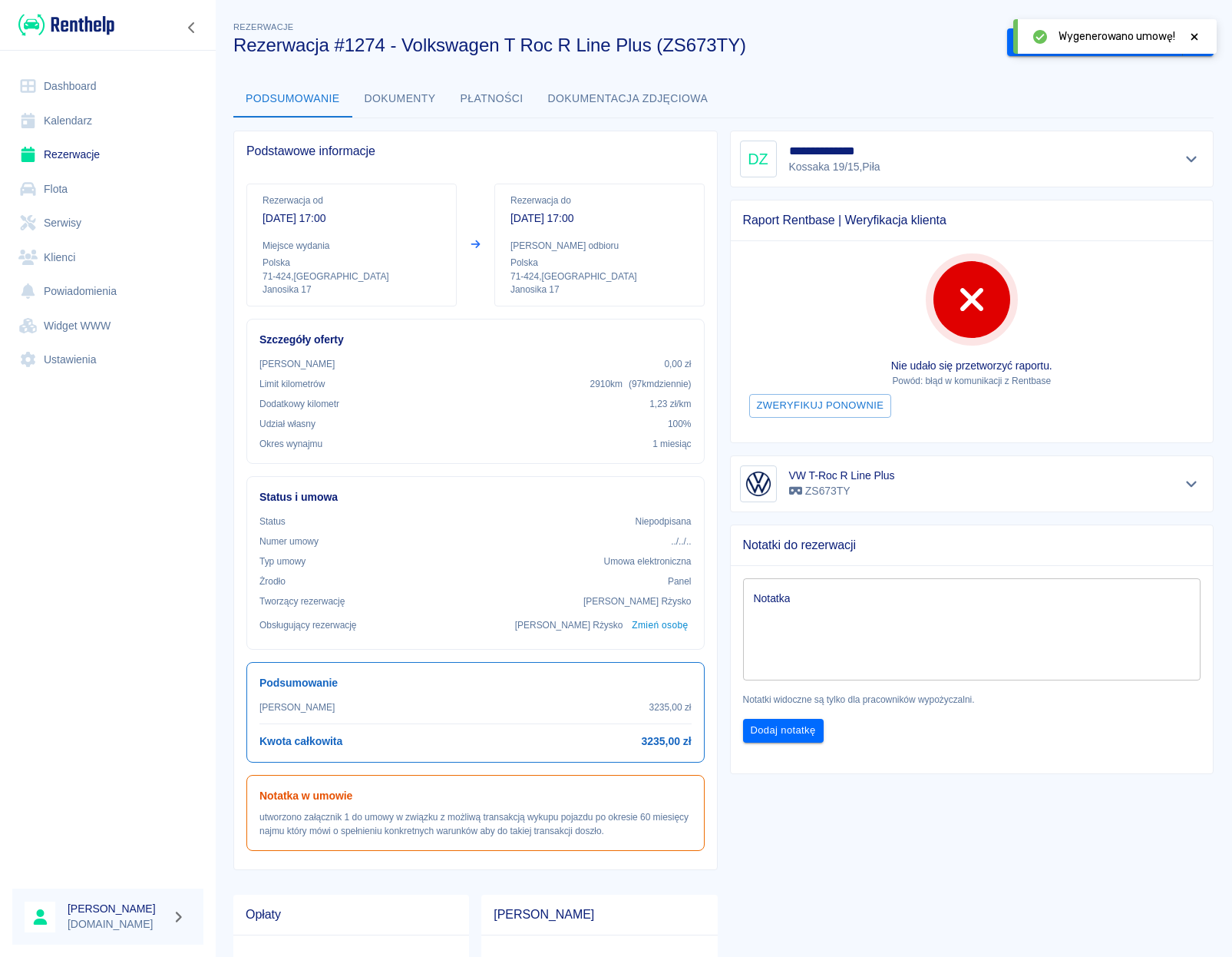
click at [1193, 35] on icon at bounding box center [1196, 36] width 7 height 7
click at [1079, 42] on button "Podpisz umowę elektroniczną" at bounding box center [1095, 42] width 176 height 28
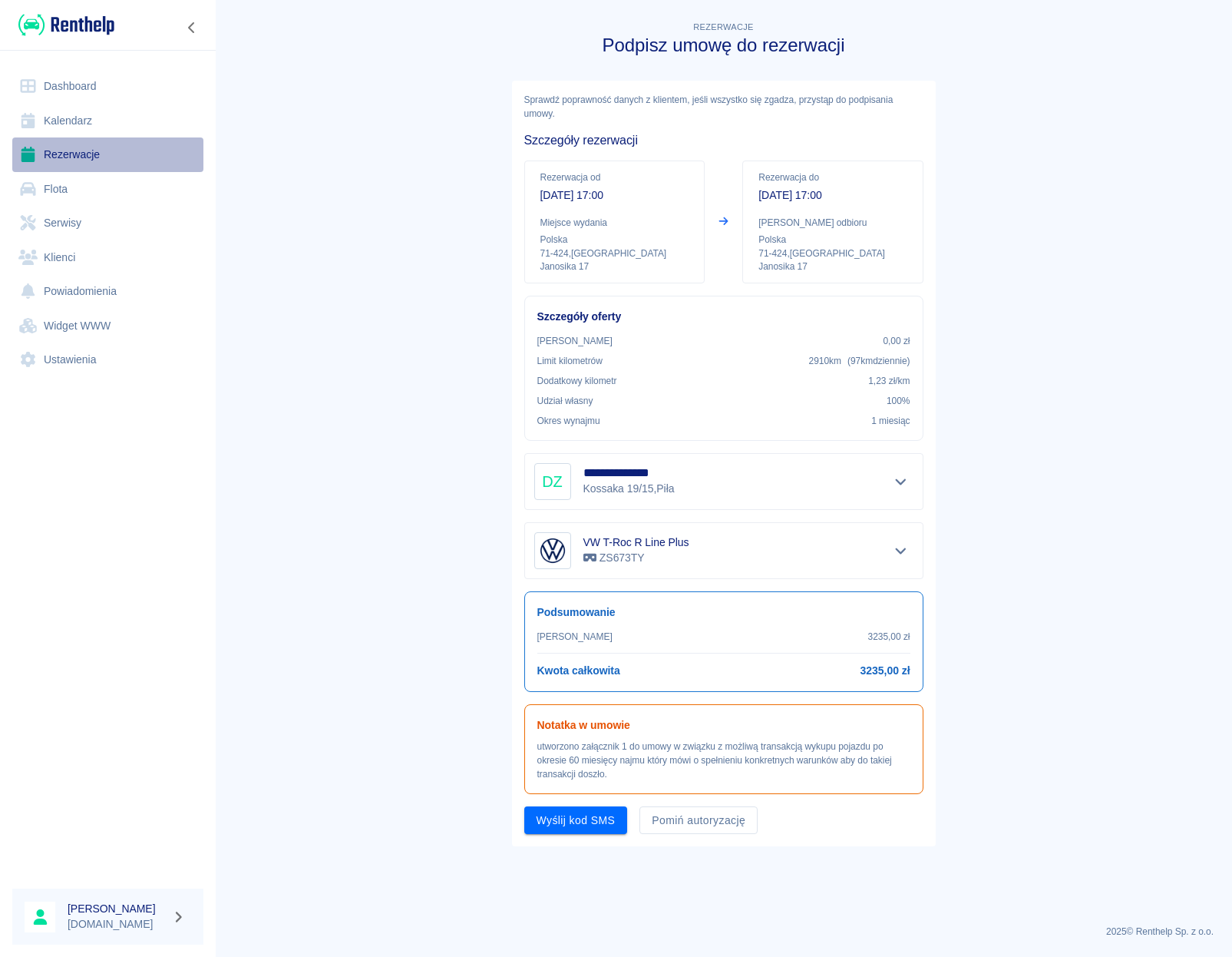
click at [80, 161] on link "Rezerwacje" at bounding box center [108, 155] width 191 height 35
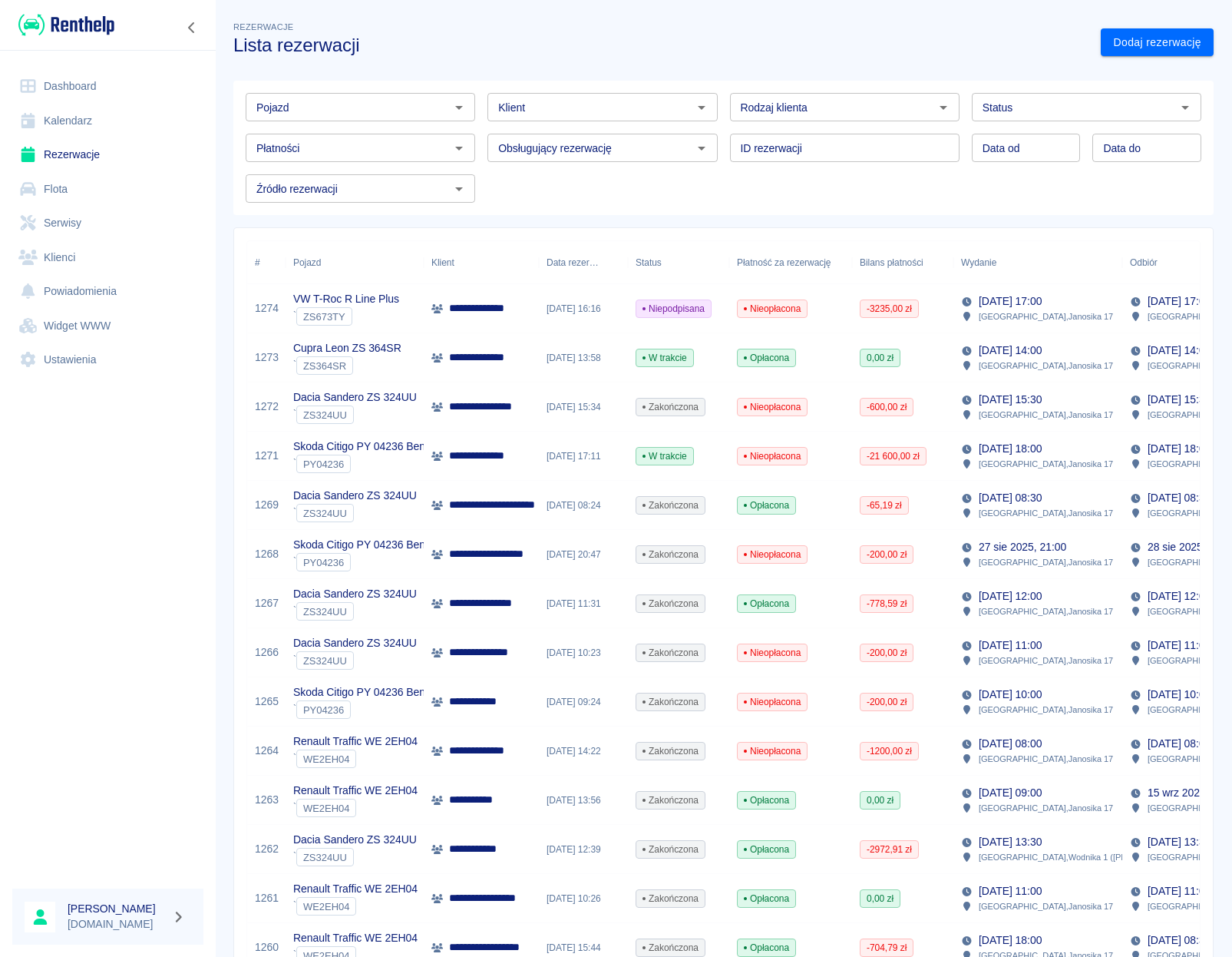
click at [505, 307] on p "**********" at bounding box center [489, 308] width 79 height 16
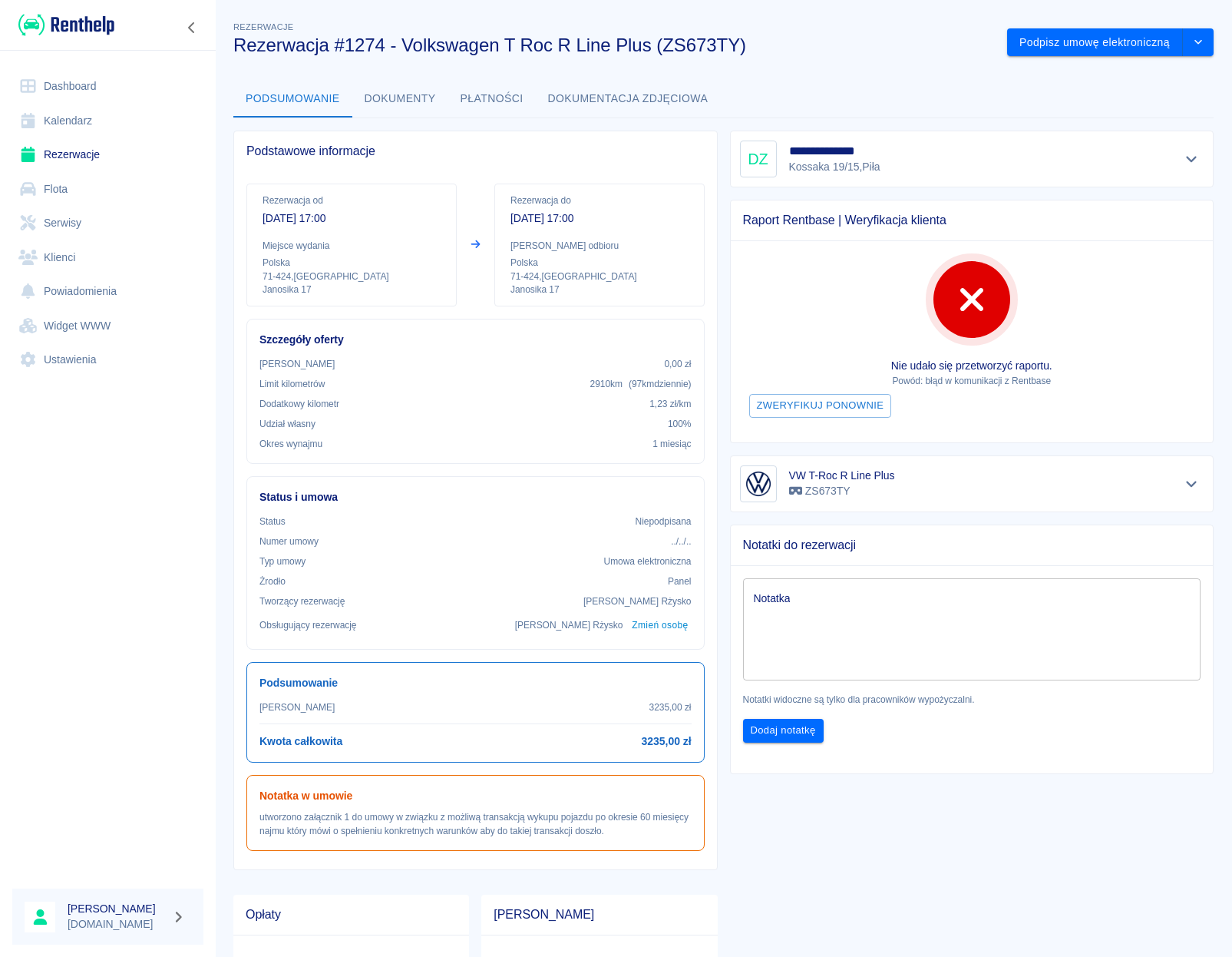
click at [417, 104] on button "Dokumenty" at bounding box center [399, 99] width 96 height 37
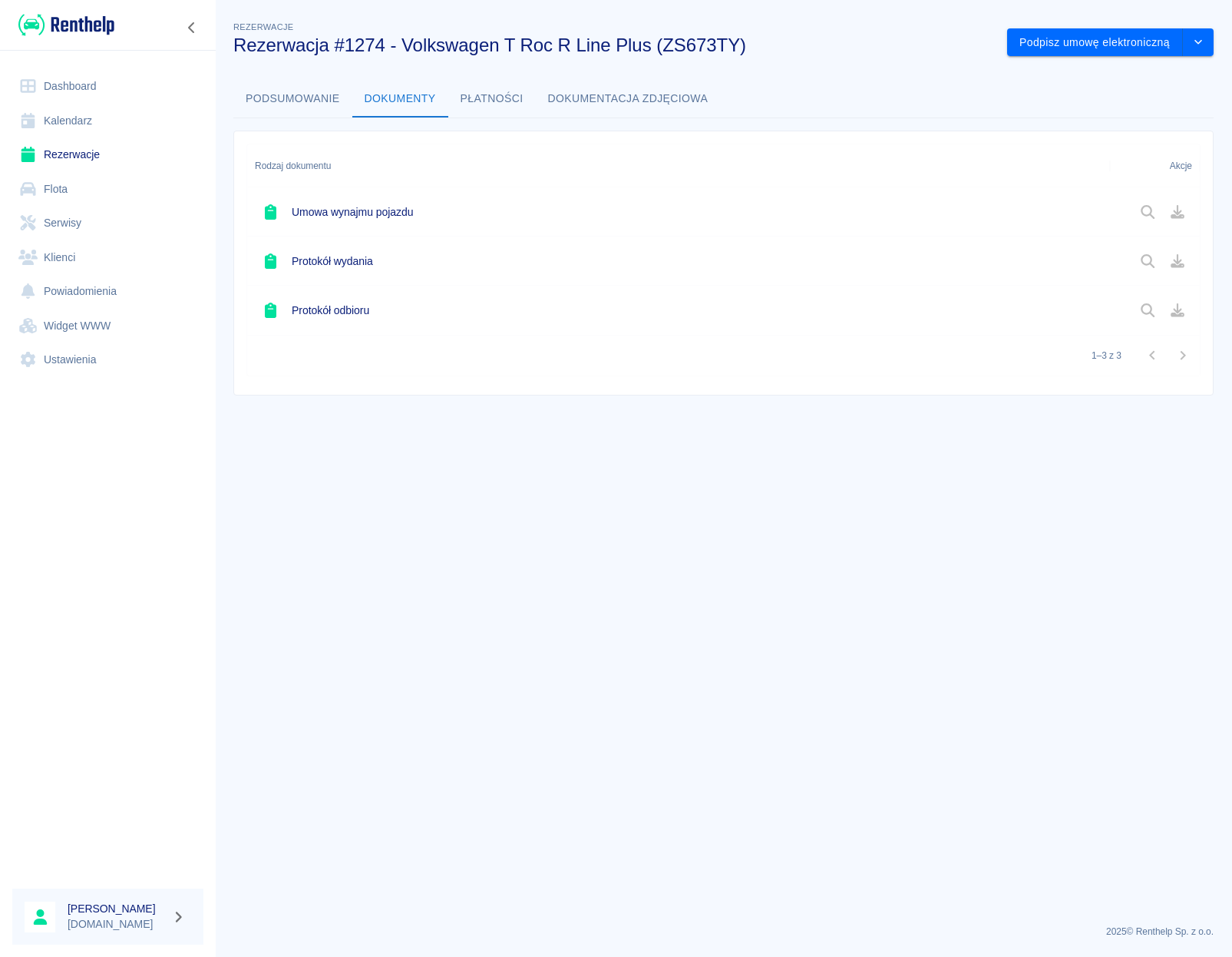
click at [1183, 219] on div at bounding box center [1163, 212] width 59 height 26
click at [66, 150] on link "Rezerwacje" at bounding box center [108, 155] width 191 height 35
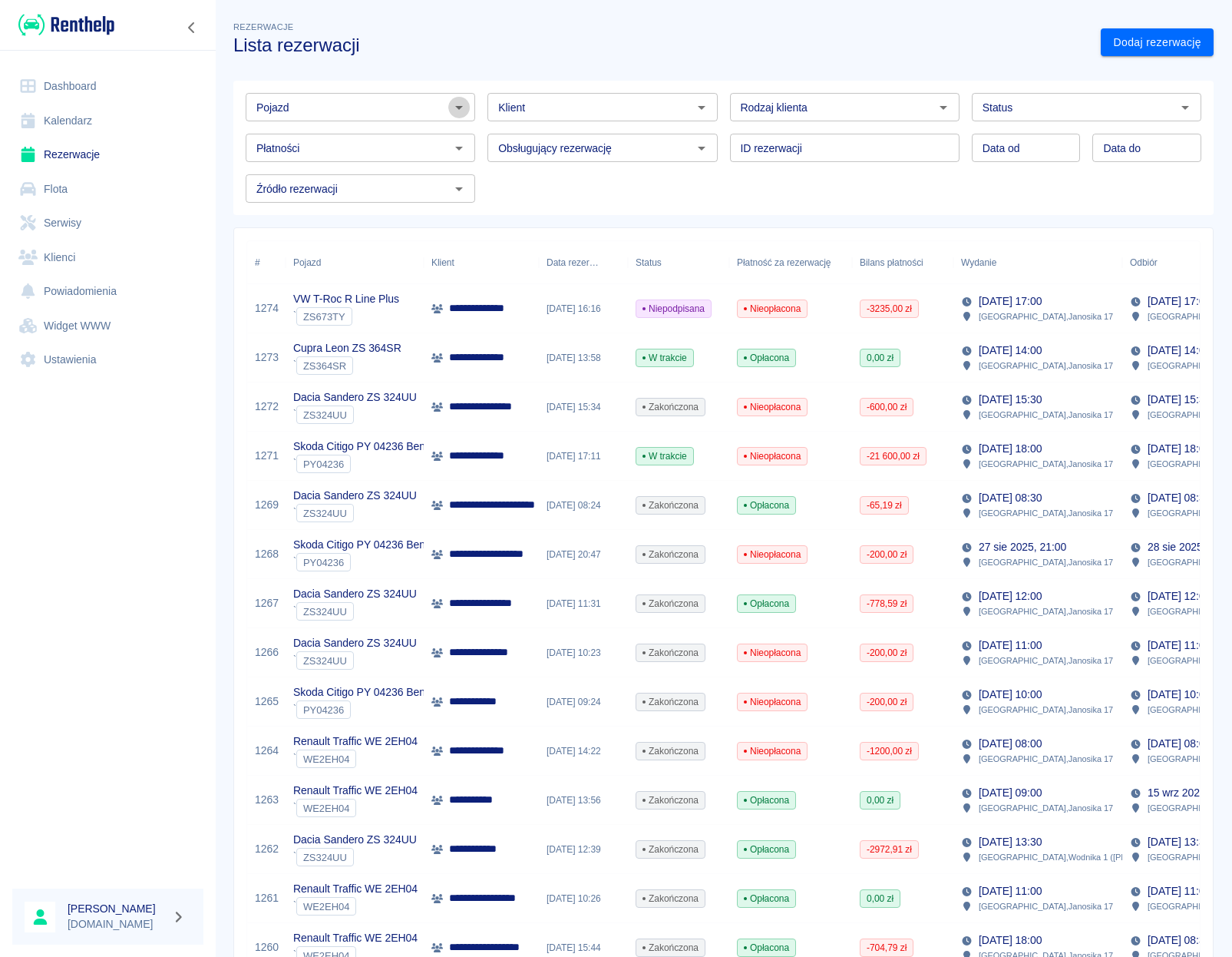
click at [455, 113] on icon "Otwórz" at bounding box center [459, 107] width 18 height 18
type input "d"
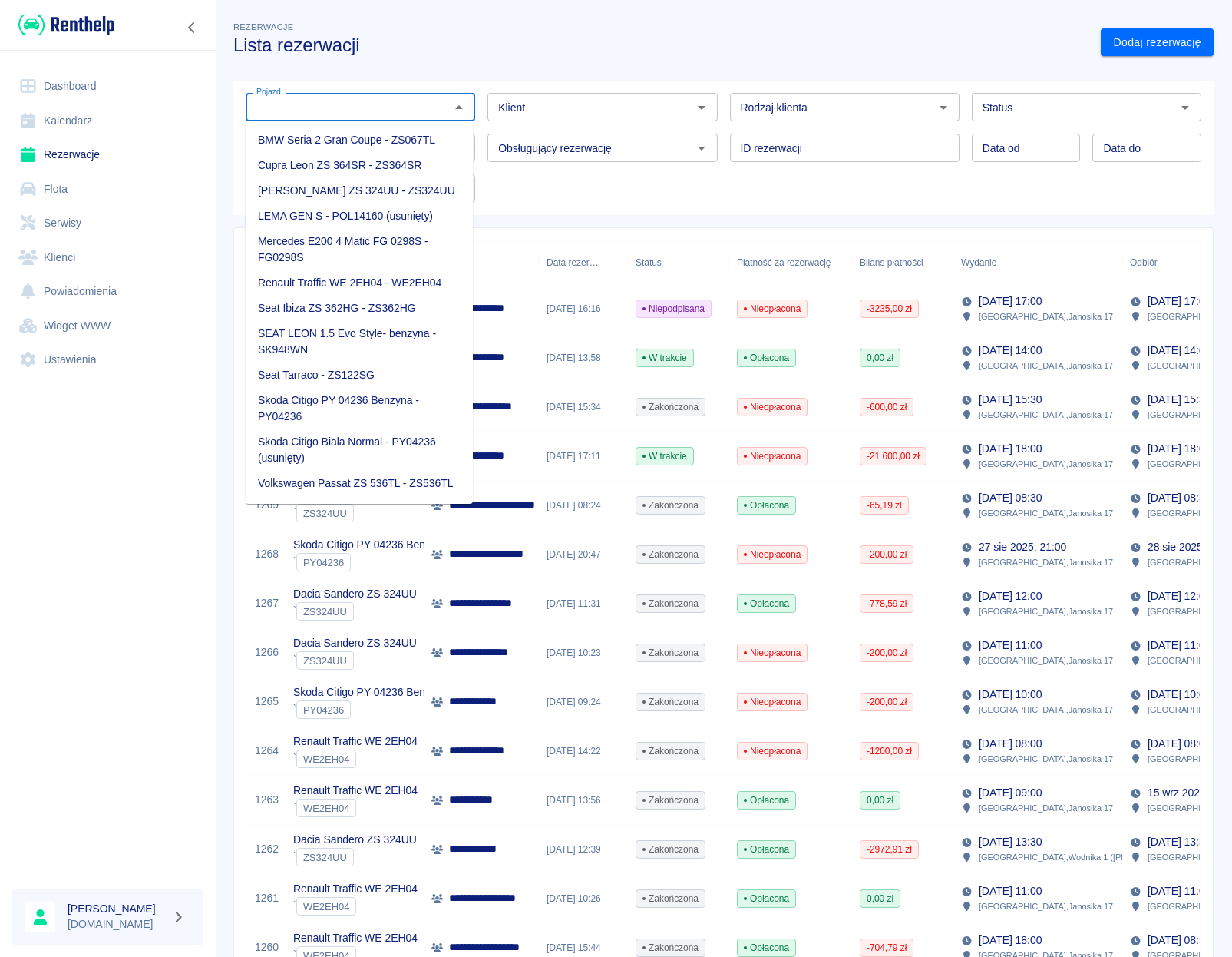
click at [557, 62] on div "**********" at bounding box center [723, 790] width 1017 height 1566
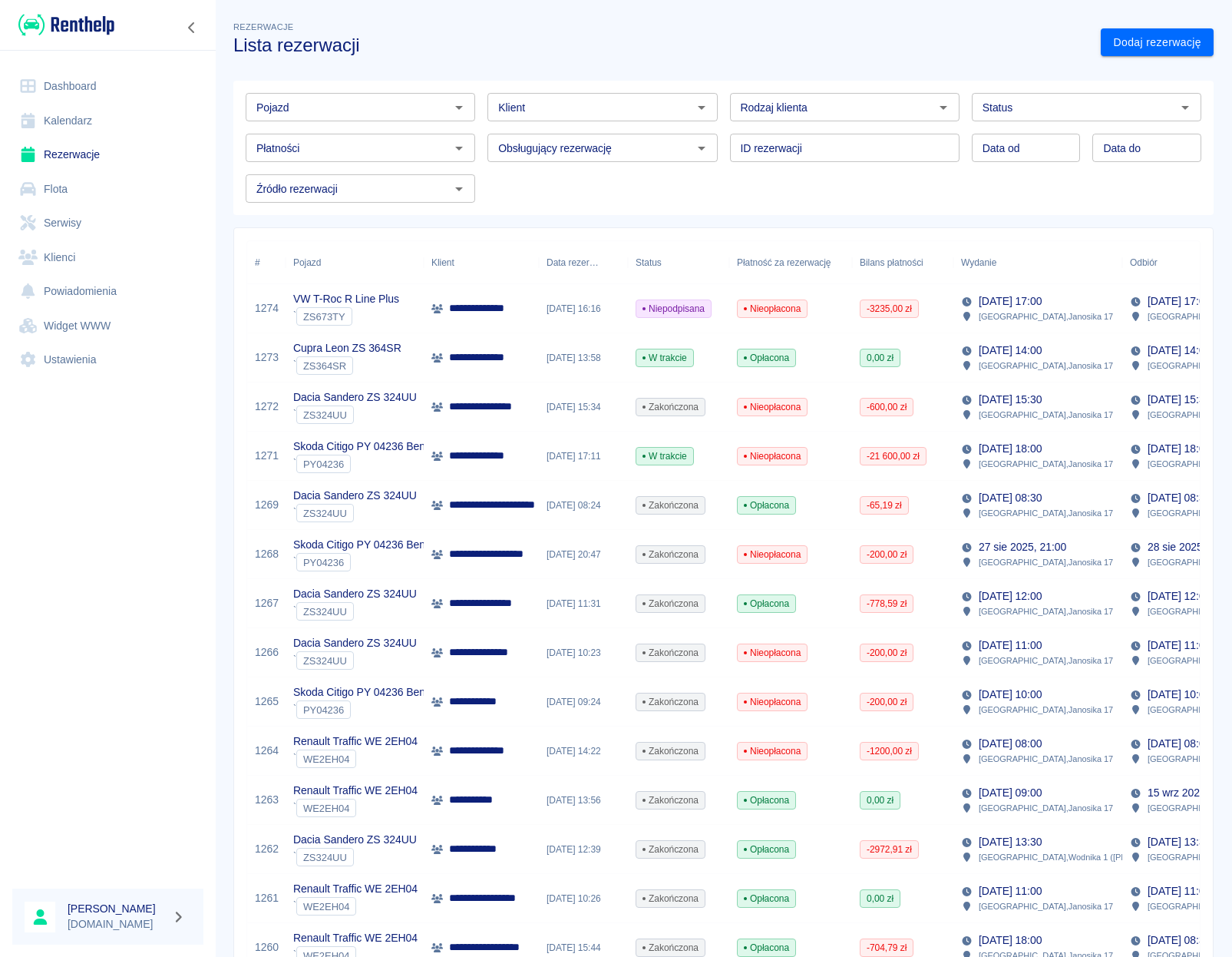
click at [566, 106] on input "Klient" at bounding box center [590, 106] width 195 height 19
click at [546, 143] on li "[PERSON_NAME] ([PHONE_NUMBER])" at bounding box center [599, 140] width 227 height 25
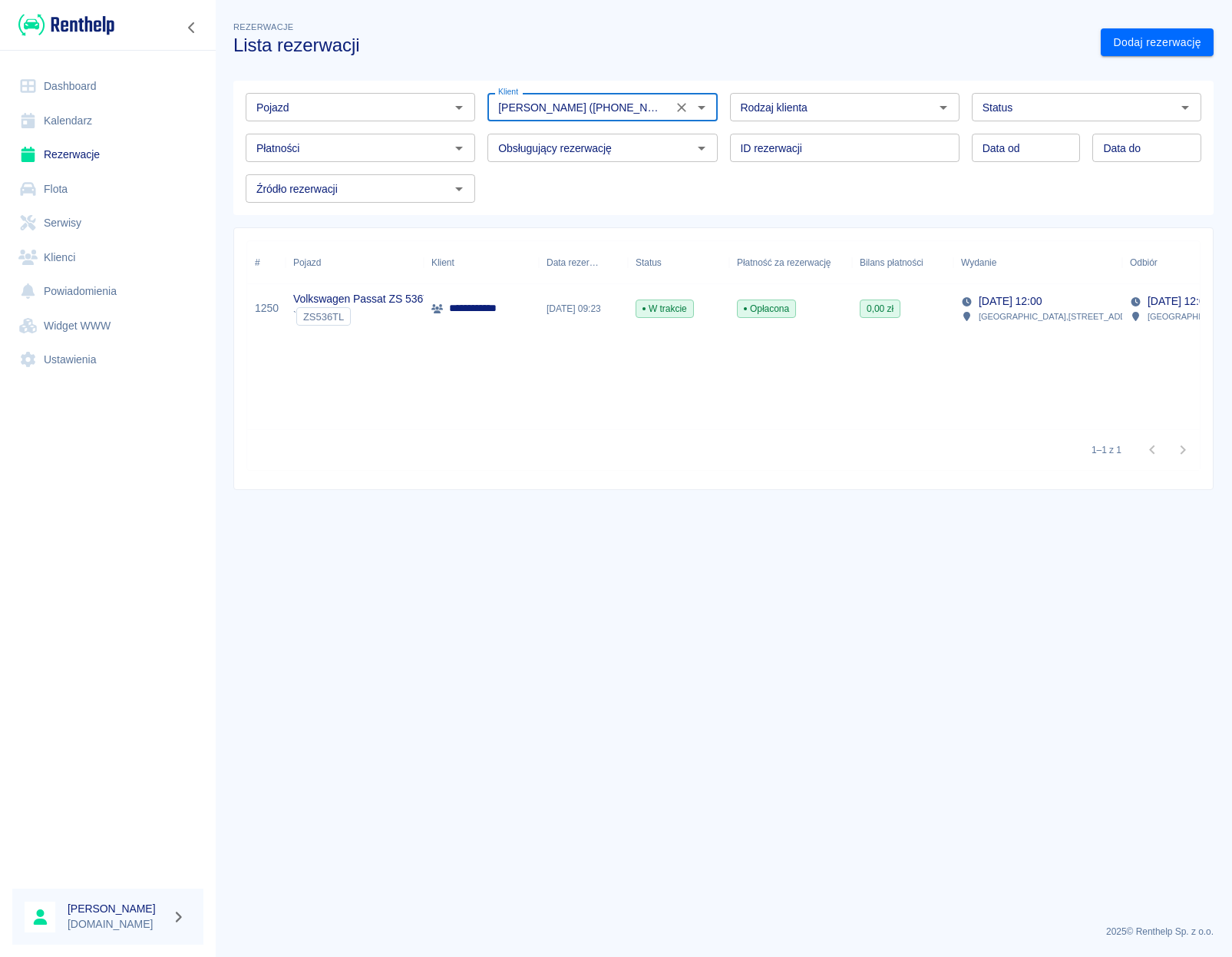
type input "[PERSON_NAME] ([PHONE_NUMBER])"
click at [1042, 307] on p "[DATE] 12:00" at bounding box center [1010, 301] width 63 height 16
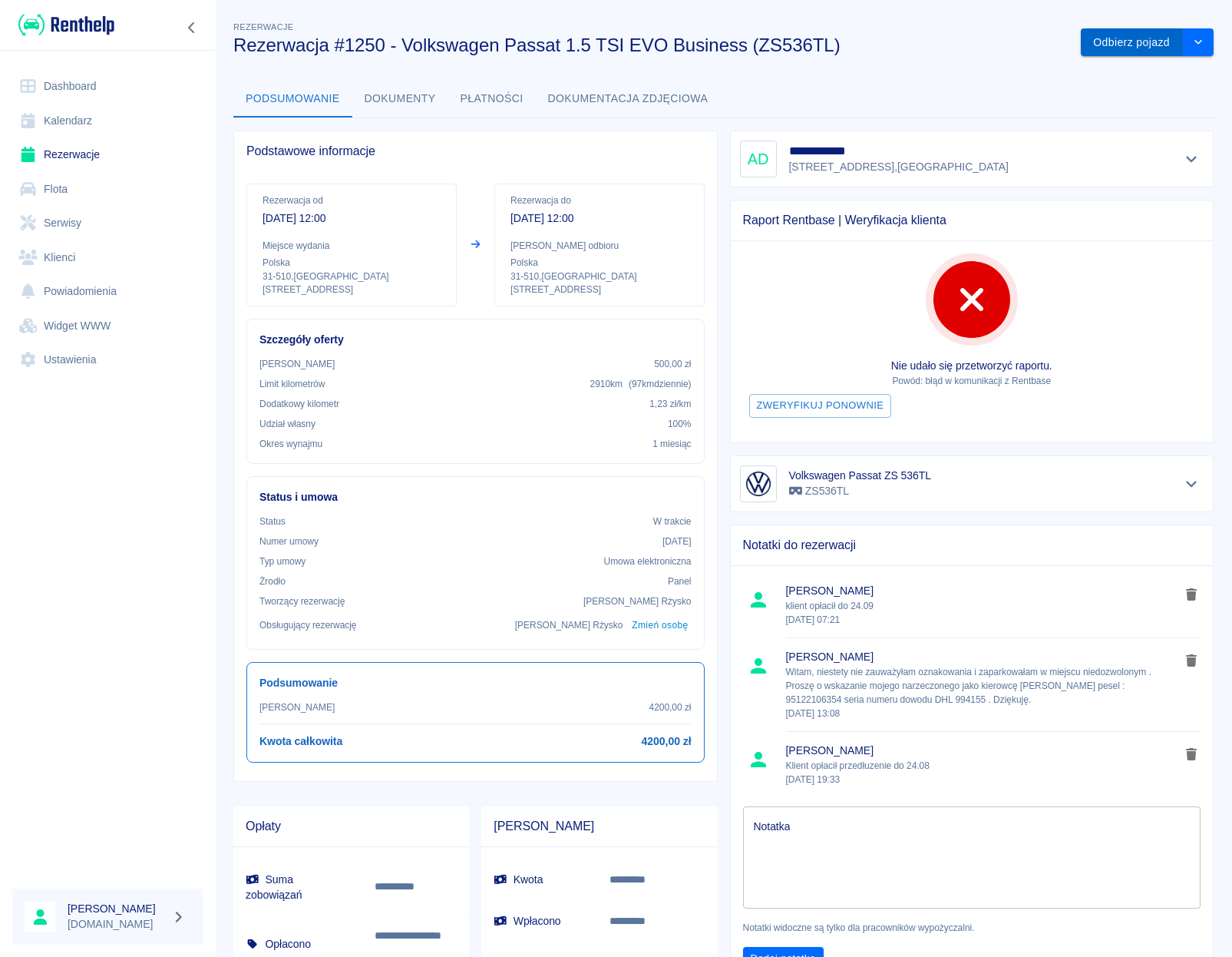
click at [1091, 39] on button "Odbierz pojazd" at bounding box center [1132, 42] width 102 height 28
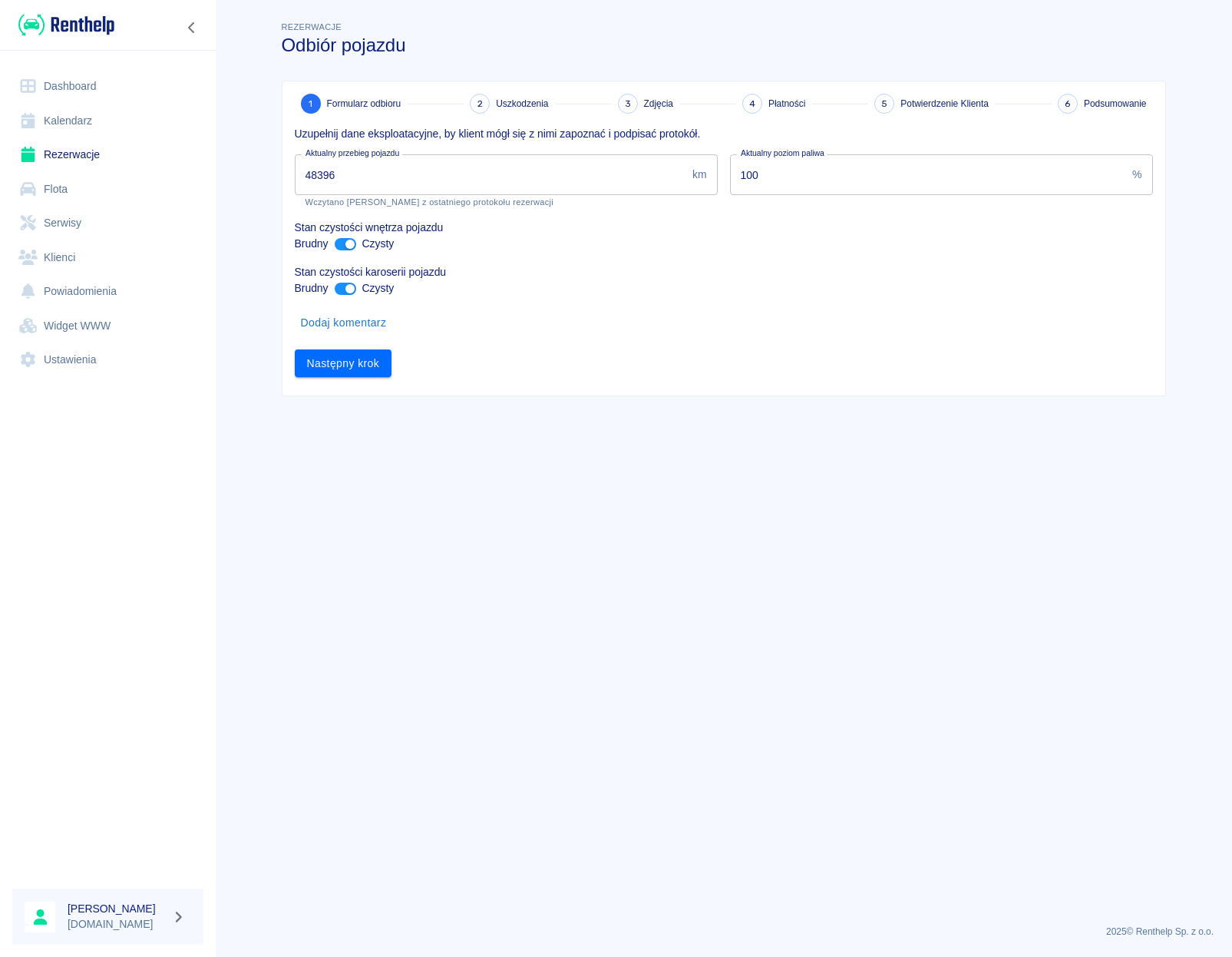
drag, startPoint x: 352, startPoint y: 174, endPoint x: 244, endPoint y: 175, distance: 108.0
click at [295, 175] on input "48396" at bounding box center [490, 175] width 391 height 41
type input "53948"
click at [540, 267] on p "Stan czystości karoserii pojazdu" at bounding box center [723, 272] width 858 height 16
click at [327, 371] on button "Następny krok" at bounding box center [343, 363] width 97 height 28
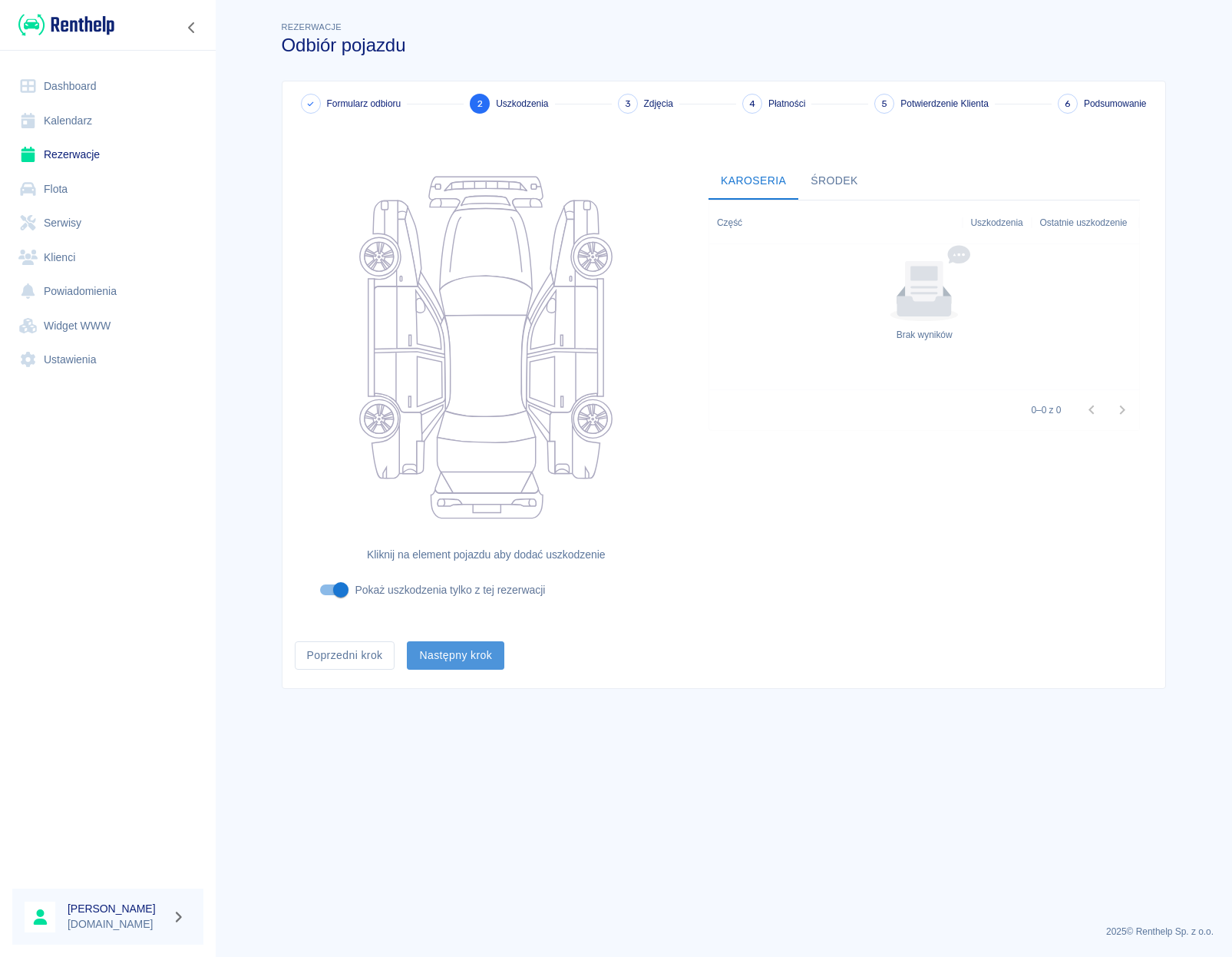
click at [455, 650] on button "Następny krok" at bounding box center [455, 655] width 97 height 28
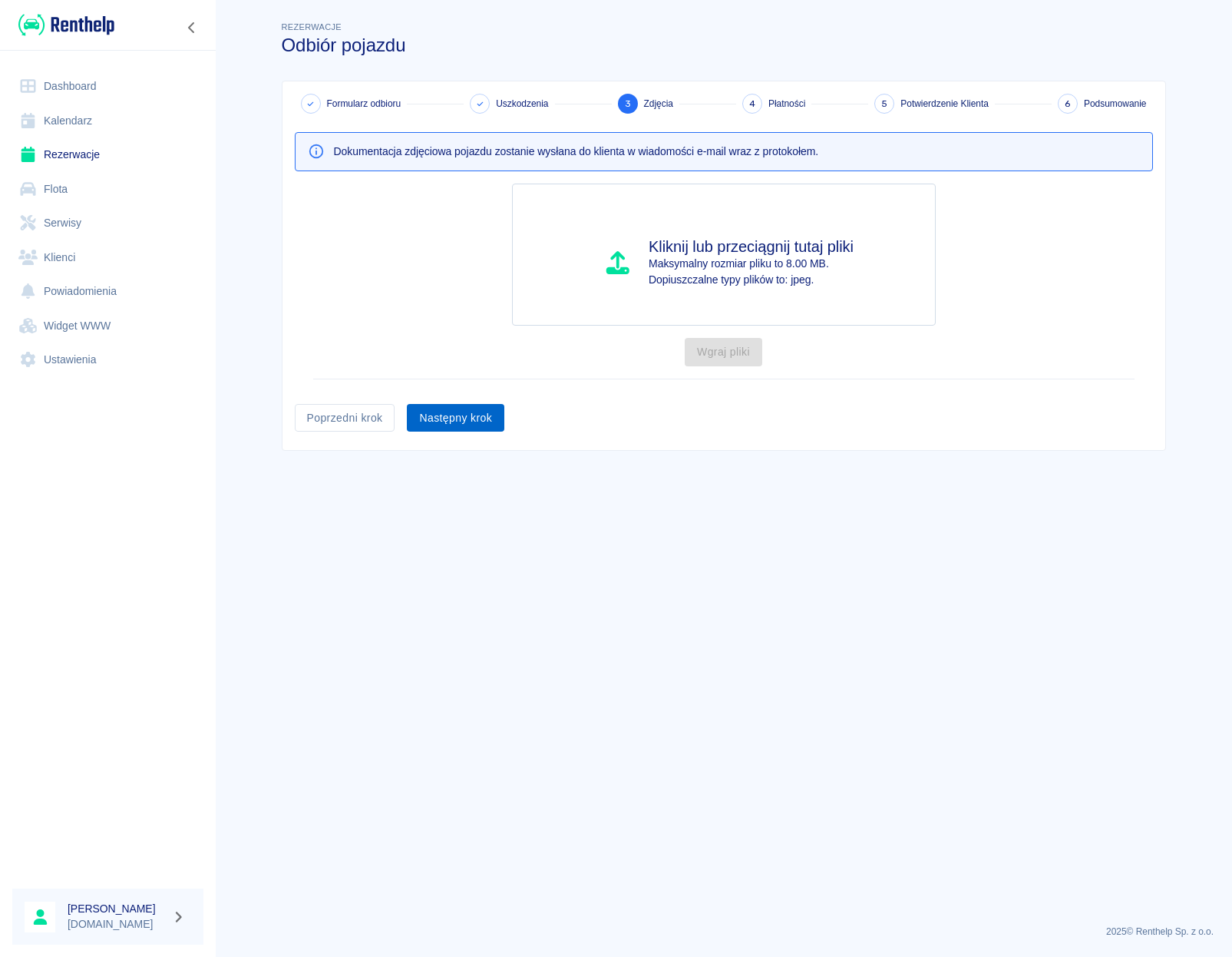
click at [459, 426] on button "Następny krok" at bounding box center [455, 418] width 97 height 28
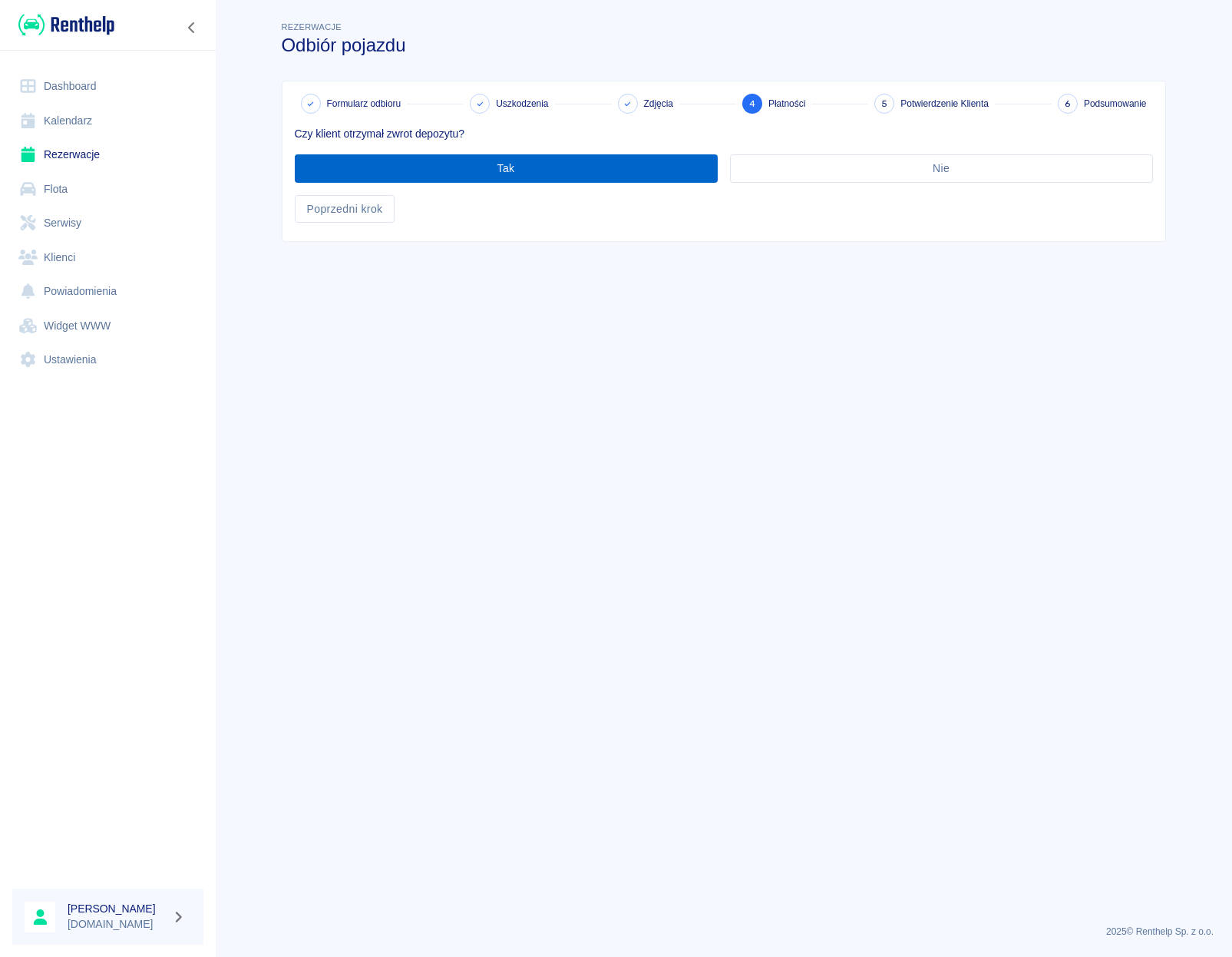
click at [497, 177] on button "Tak" at bounding box center [506, 168] width 423 height 28
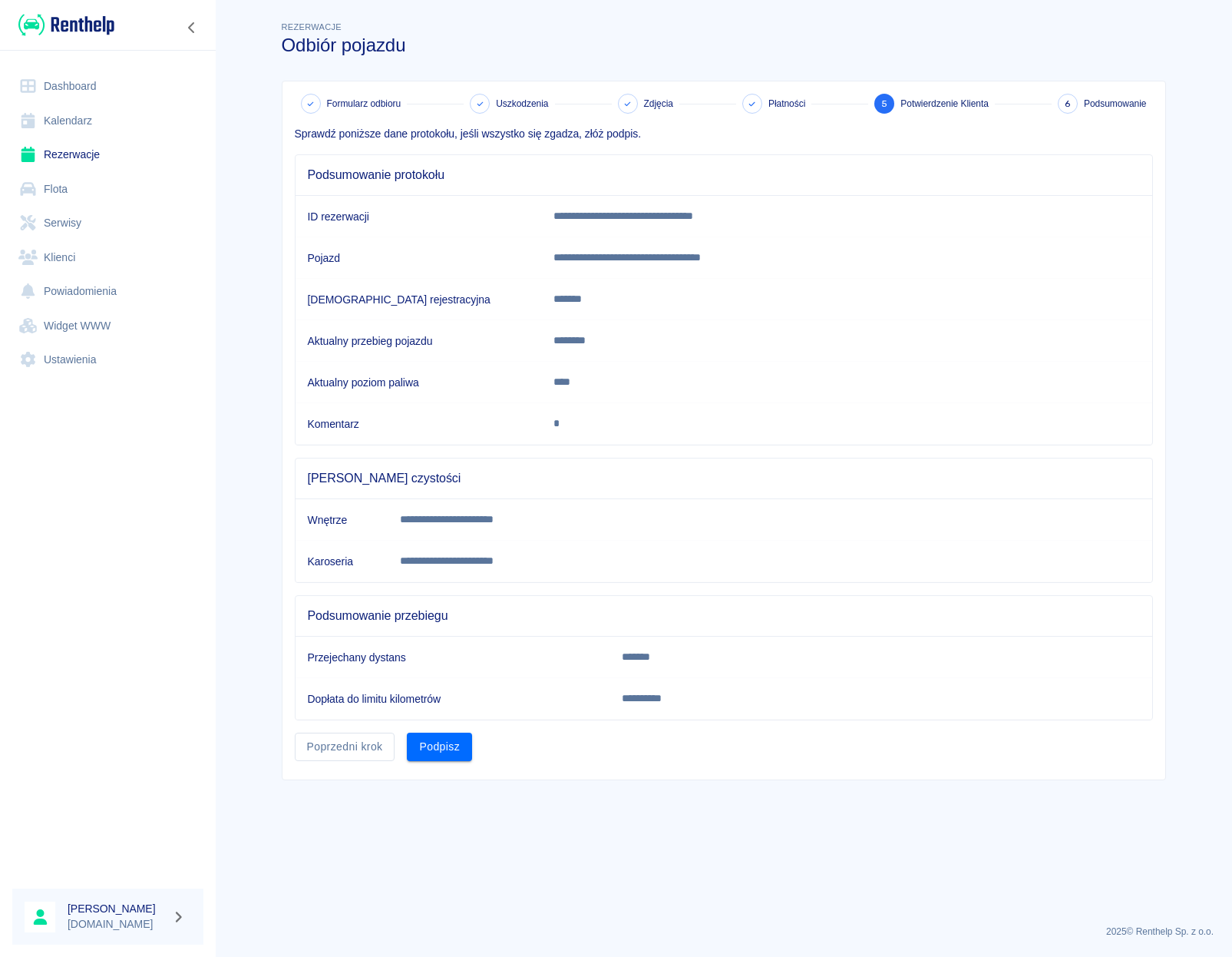
click at [71, 91] on link "Dashboard" at bounding box center [108, 86] width 191 height 35
